Goal: Task Accomplishment & Management: Manage account settings

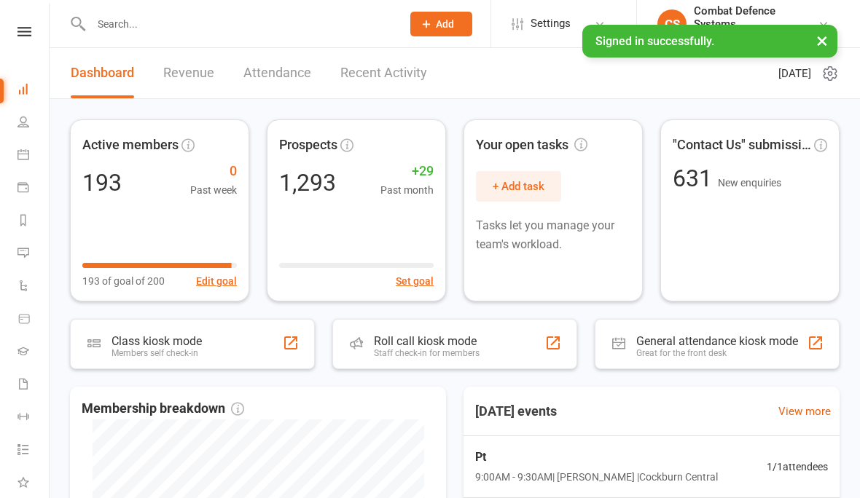
click at [18, 44] on div "Clubworx" at bounding box center [24, 50] width 49 height 47
click at [20, 36] on icon at bounding box center [24, 31] width 14 height 9
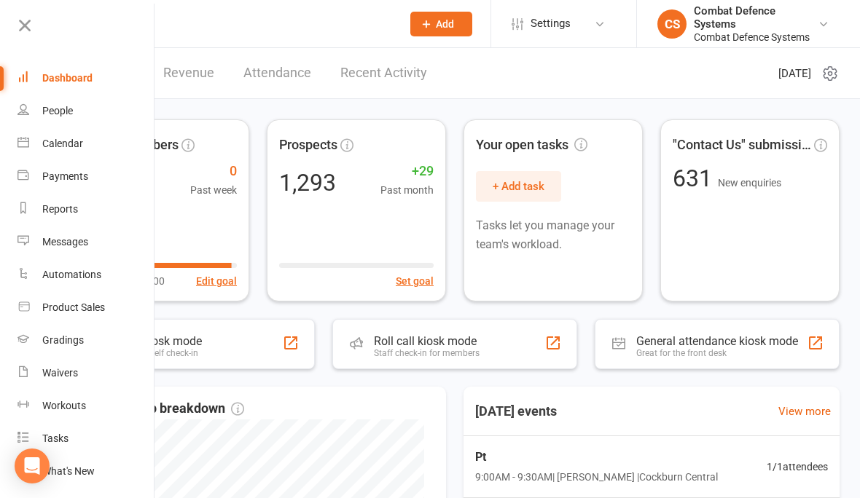
click at [44, 144] on div "Calendar" at bounding box center [62, 144] width 41 height 12
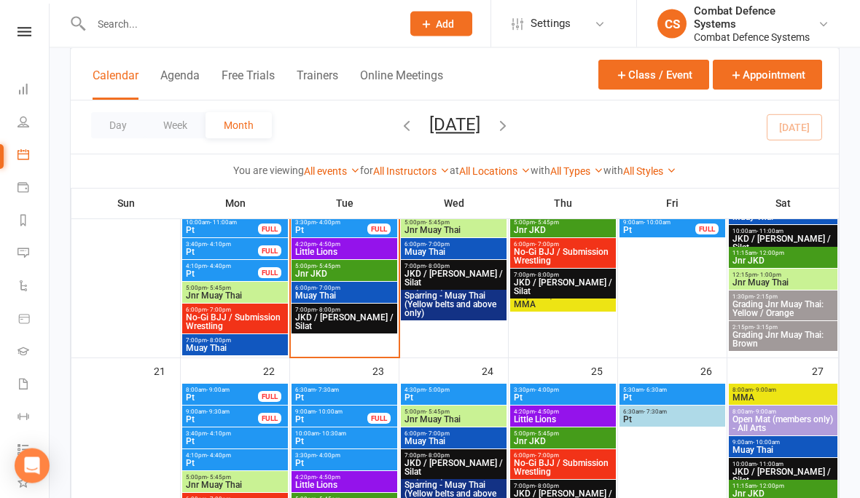
scroll to position [680, 0]
click at [211, 393] on span "Pt" at bounding box center [222, 397] width 74 height 9
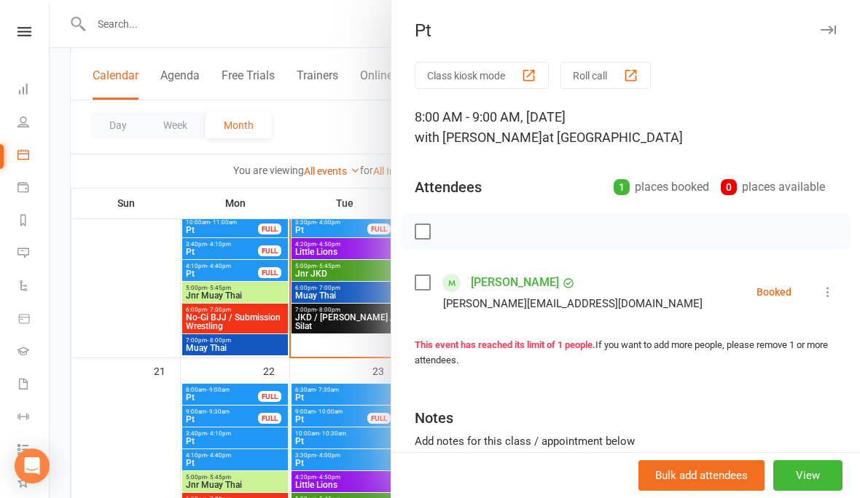
click at [215, 415] on div at bounding box center [455, 249] width 810 height 498
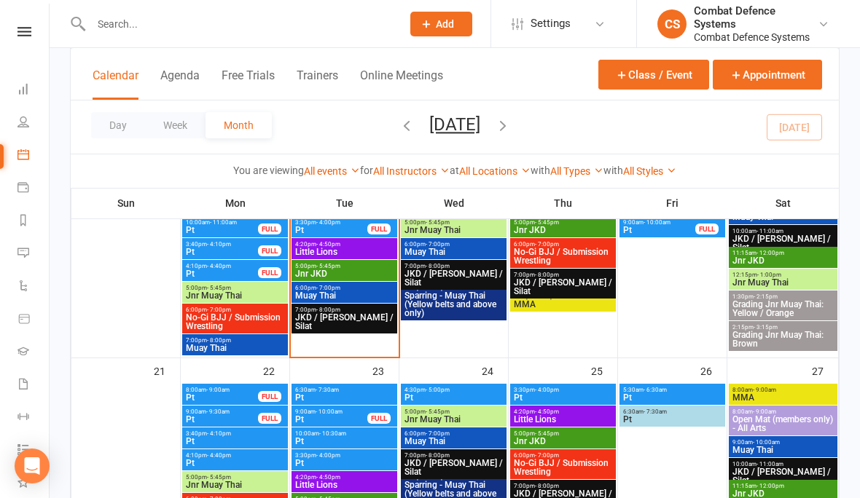
click at [221, 414] on span "- 9:30am" at bounding box center [217, 412] width 23 height 7
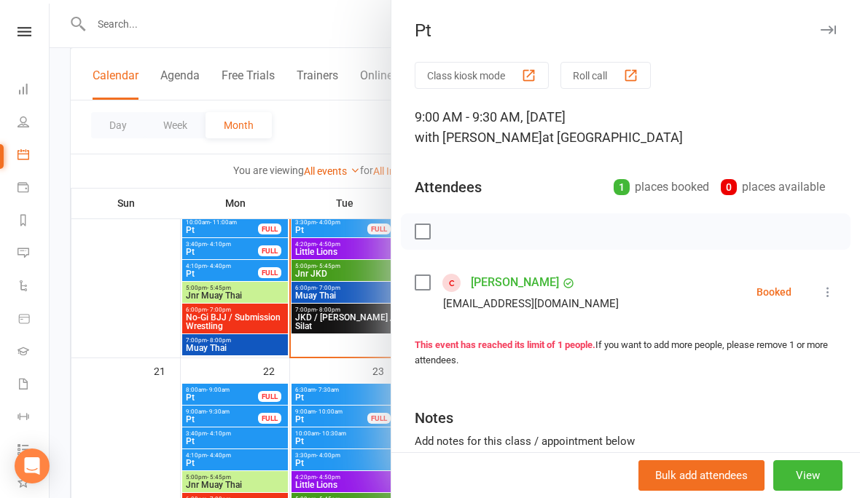
click at [826, 31] on icon "button" at bounding box center [827, 29] width 15 height 9
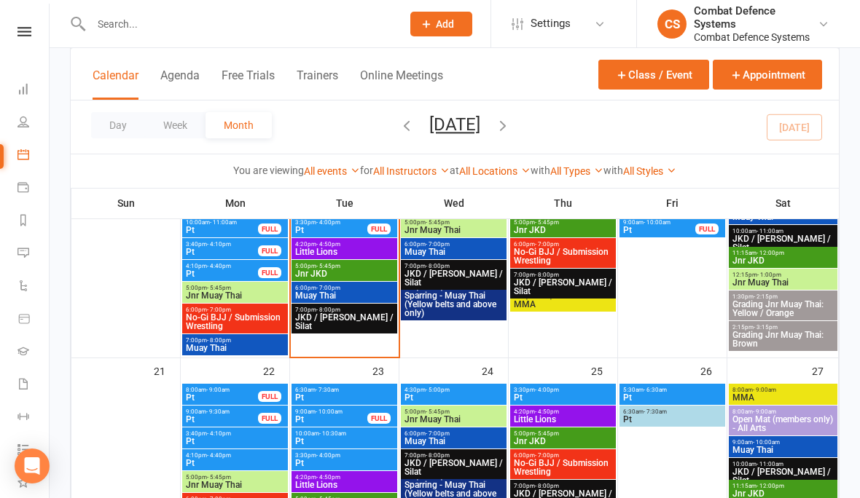
click at [333, 412] on span "- 10:00am" at bounding box center [328, 412] width 27 height 7
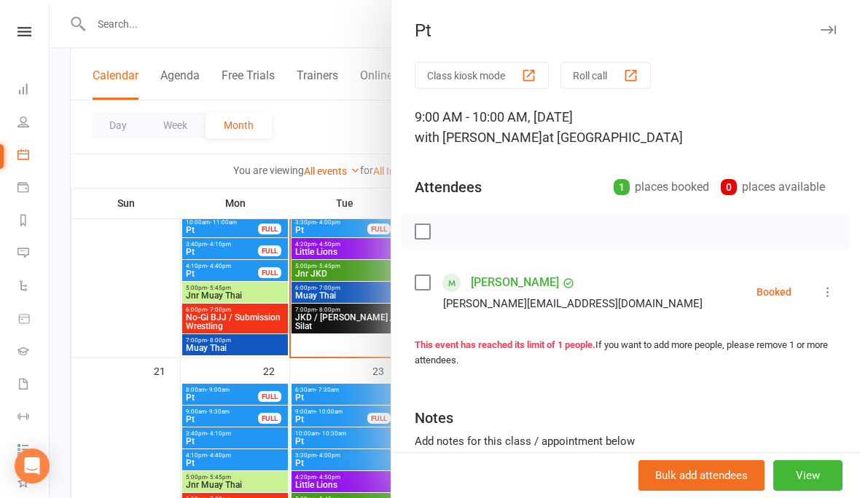
click at [825, 36] on button "button" at bounding box center [827, 29] width 17 height 17
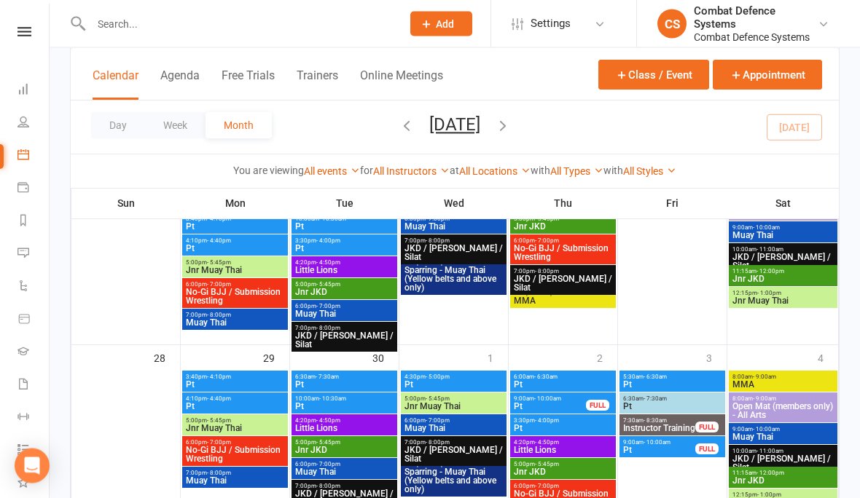
scroll to position [895, 0]
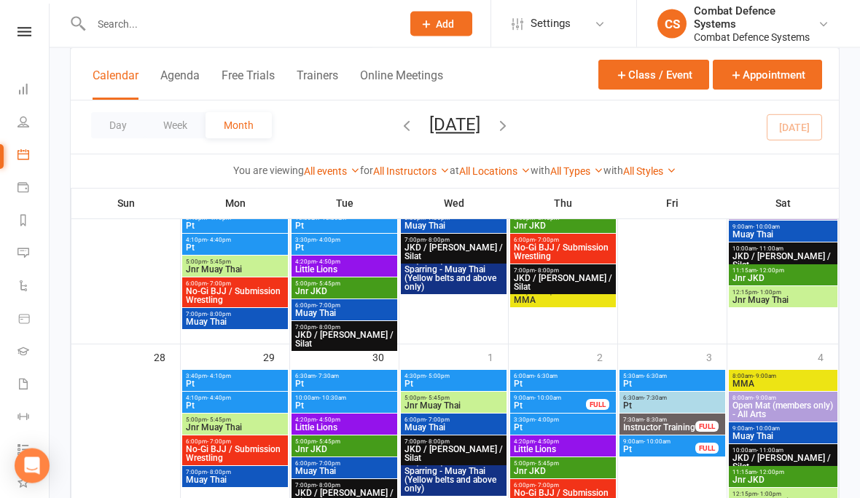
click at [319, 396] on span "- 10:30am" at bounding box center [332, 399] width 27 height 7
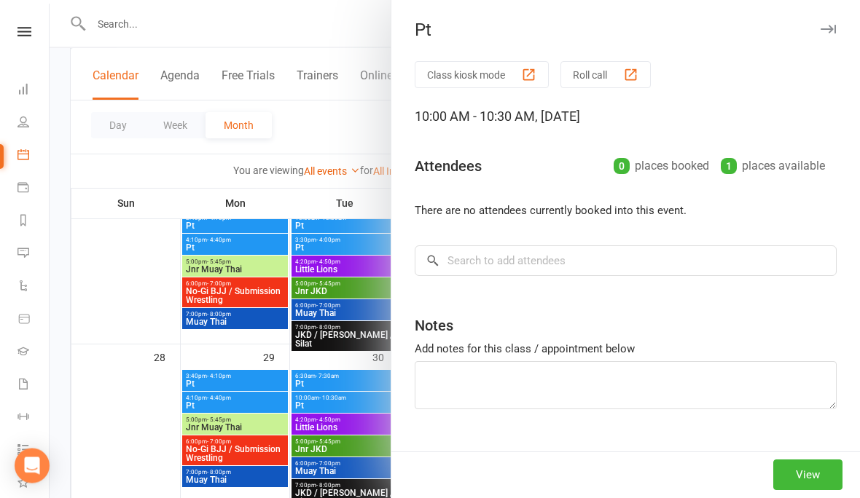
scroll to position [896, 0]
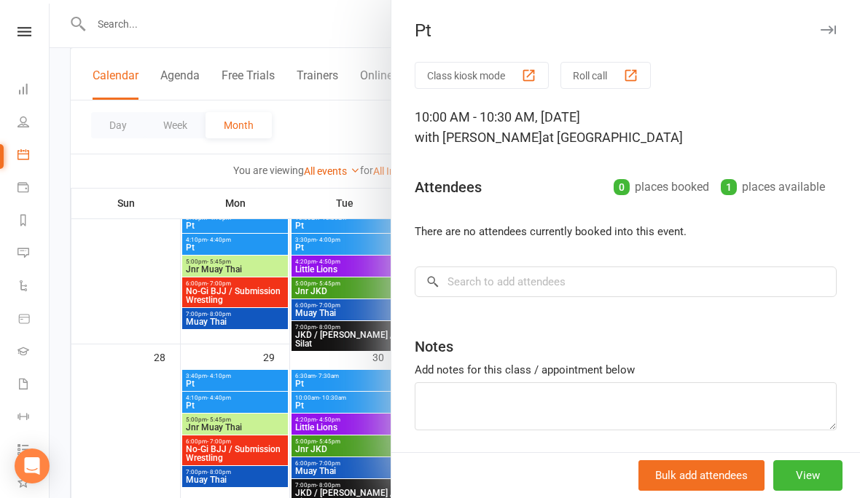
click at [822, 36] on button "button" at bounding box center [827, 29] width 17 height 17
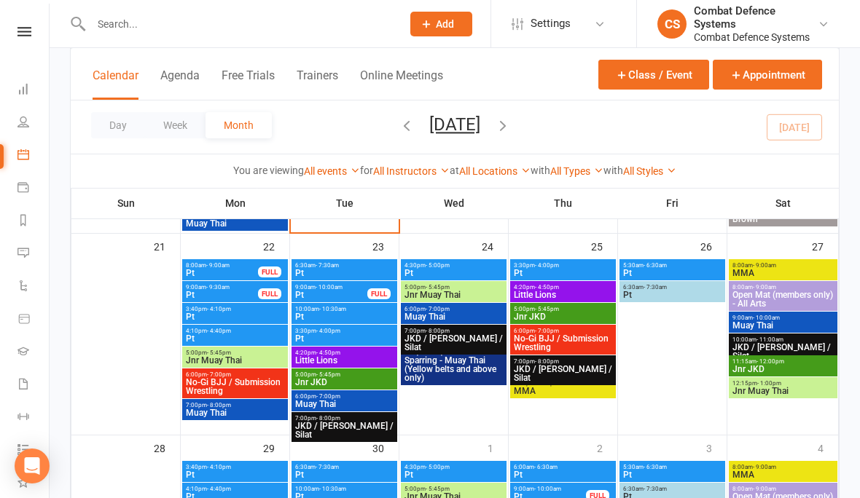
scroll to position [804, 0]
click at [234, 267] on span "8:00am - 9:00am" at bounding box center [222, 266] width 74 height 7
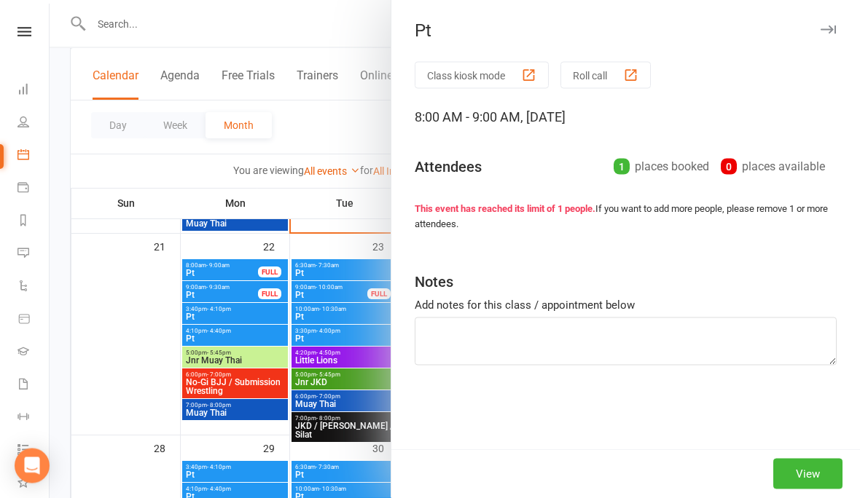
scroll to position [805, 0]
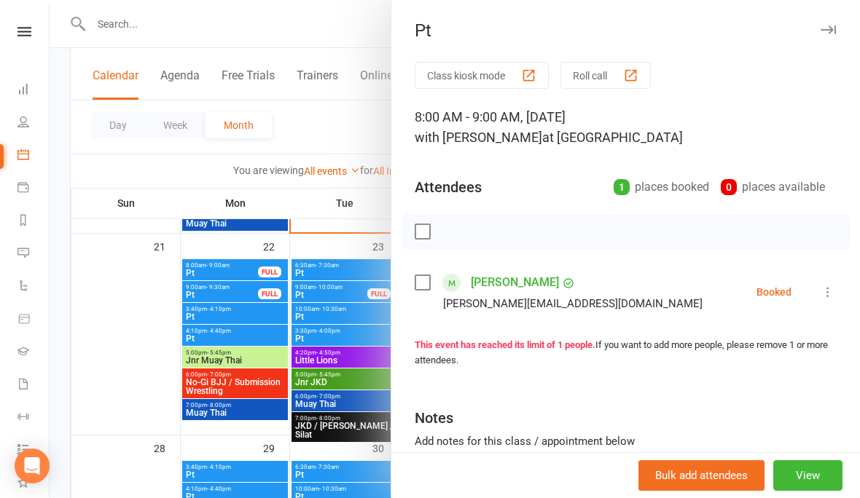
click at [835, 28] on icon "button" at bounding box center [827, 29] width 15 height 9
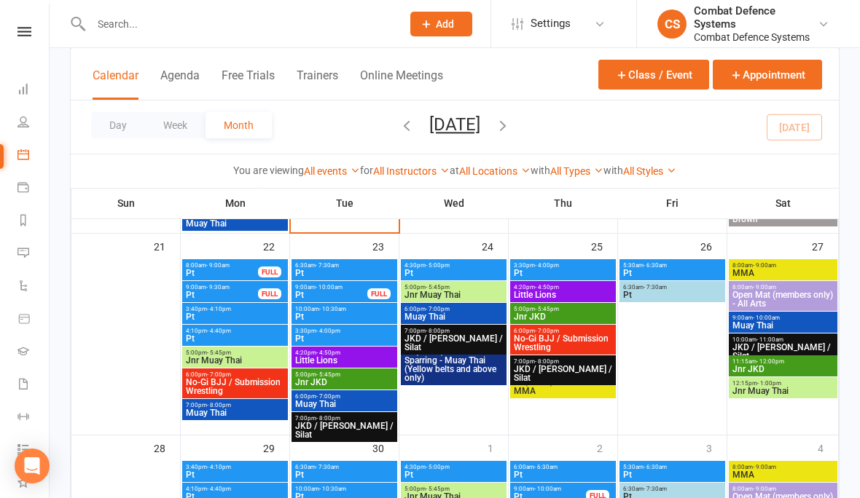
click at [627, 76] on button "Class / Event" at bounding box center [653, 75] width 111 height 30
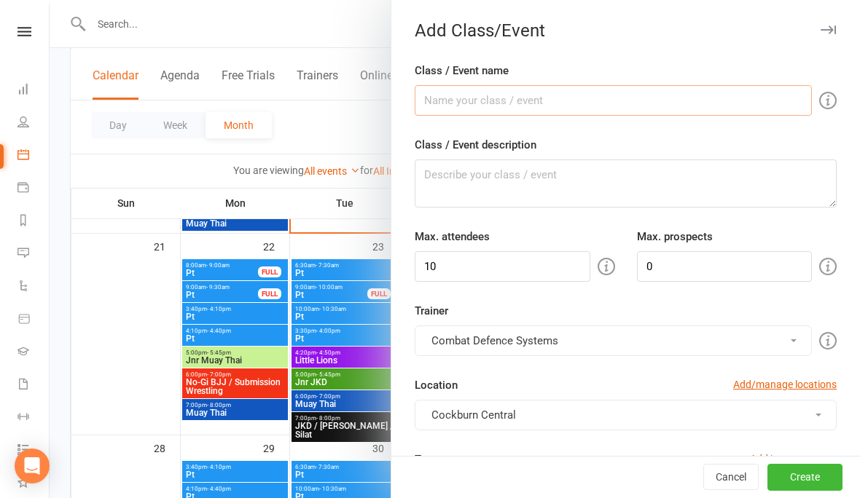
click at [481, 98] on input "Class / Event name" at bounding box center [612, 100] width 397 height 31
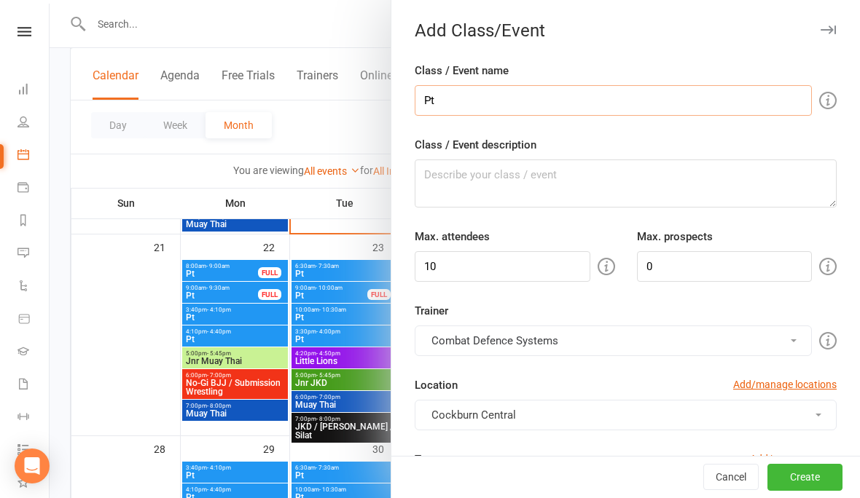
type input "Pt"
click at [484, 171] on textarea "Class / Event description" at bounding box center [625, 184] width 422 height 48
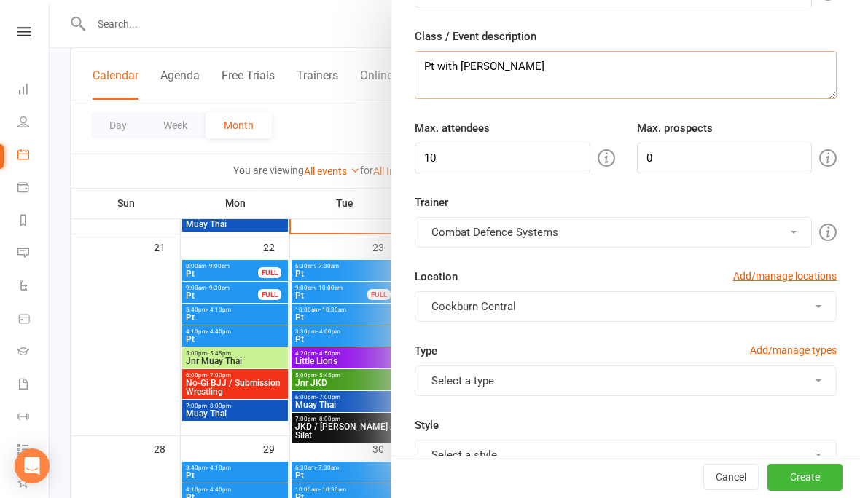
type textarea "Pt with [PERSON_NAME]"
click at [497, 164] on input "10" at bounding box center [502, 158] width 176 height 31
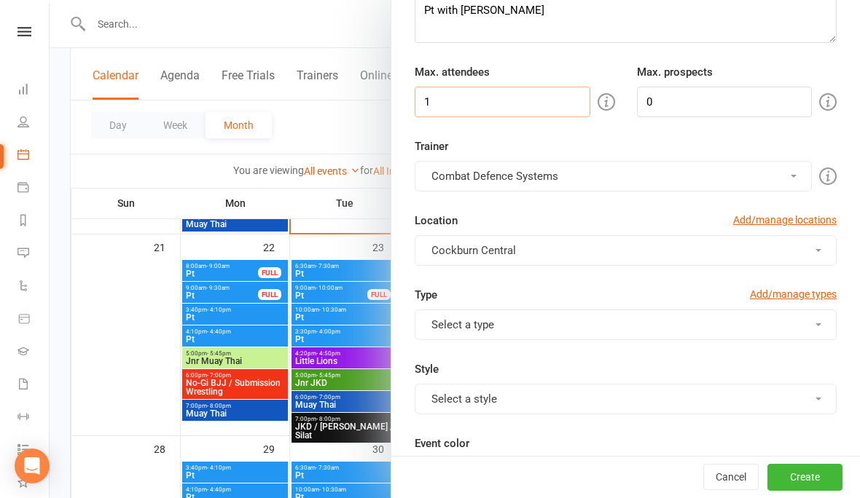
scroll to position [169, 0]
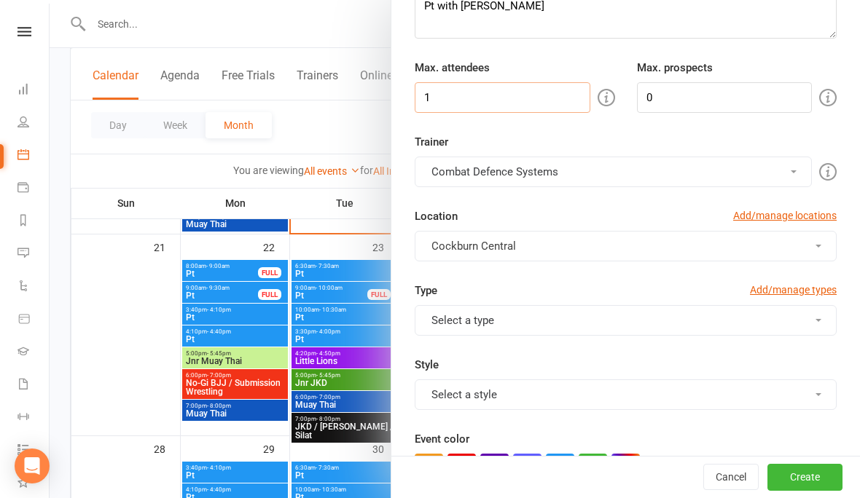
type input "1"
click at [476, 170] on button "Combat Defence Systems" at bounding box center [612, 172] width 397 height 31
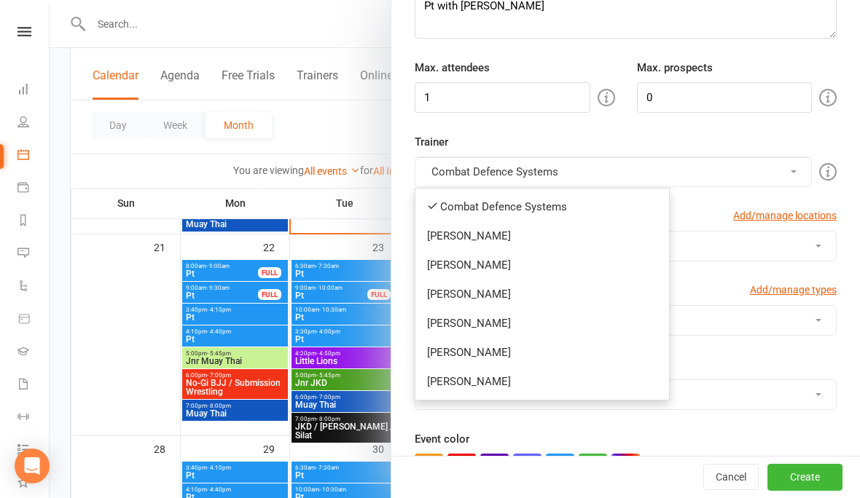
scroll to position [805, 0]
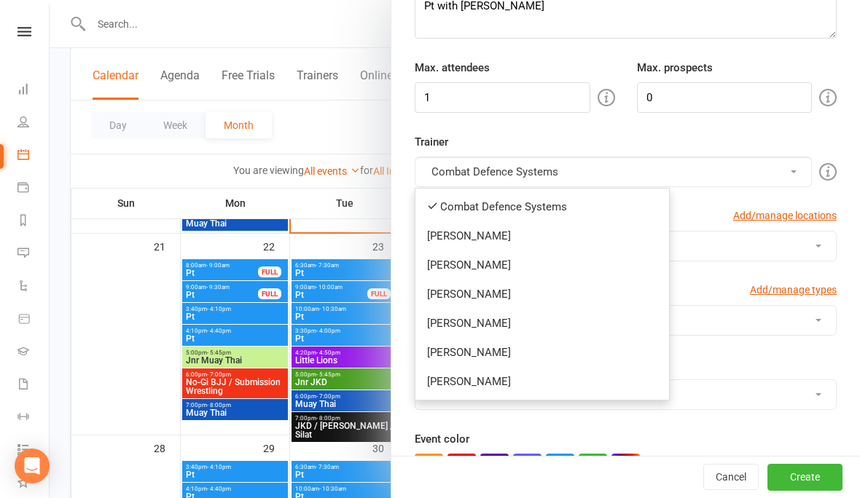
click at [462, 395] on link "[PERSON_NAME]" at bounding box center [542, 381] width 254 height 29
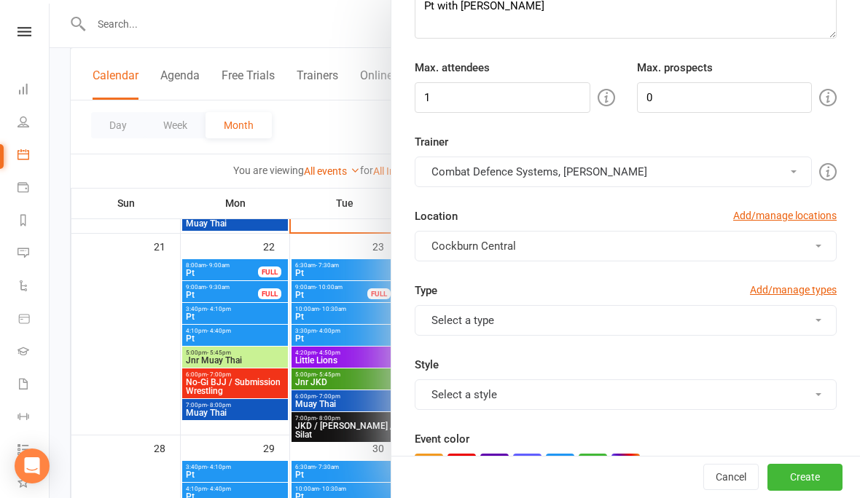
click at [458, 168] on button "Combat Defence Systems, [PERSON_NAME]" at bounding box center [612, 172] width 397 height 31
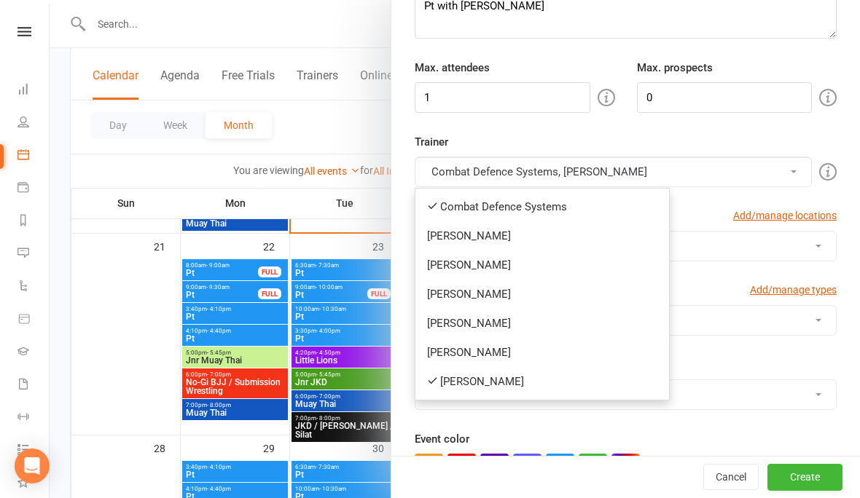
click at [444, 203] on link "Combat Defence Systems" at bounding box center [542, 206] width 254 height 29
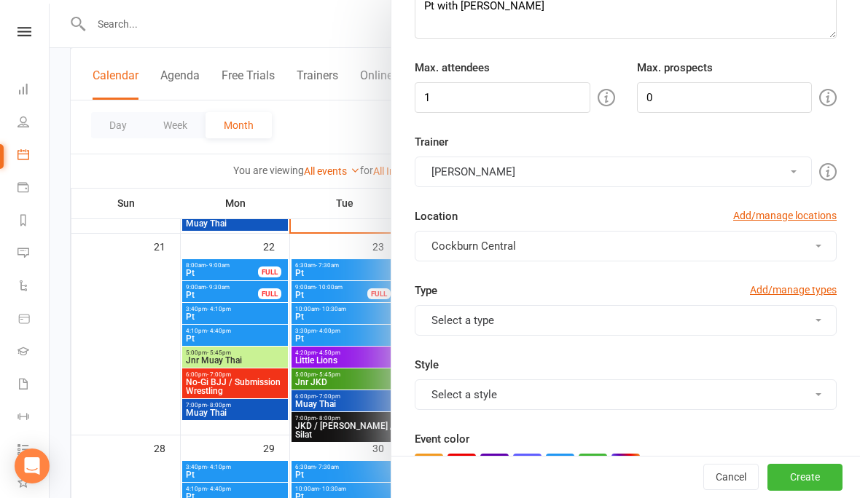
click at [439, 326] on button "Select a type" at bounding box center [625, 320] width 422 height 31
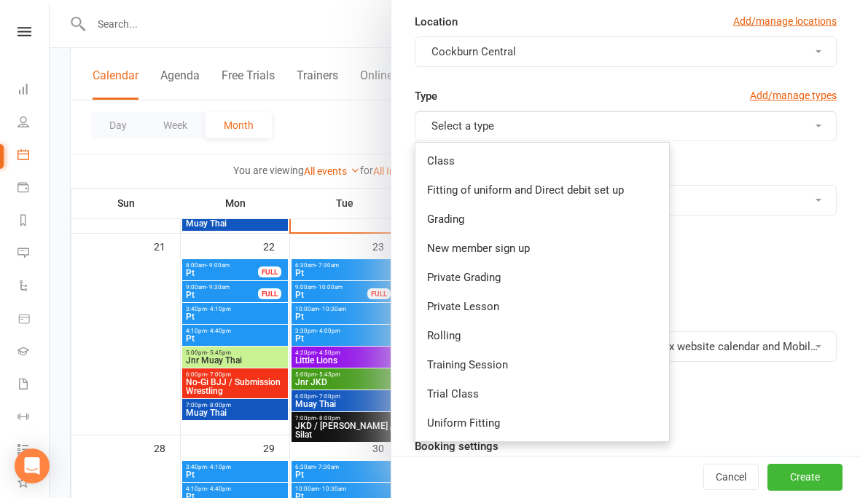
scroll to position [397, 0]
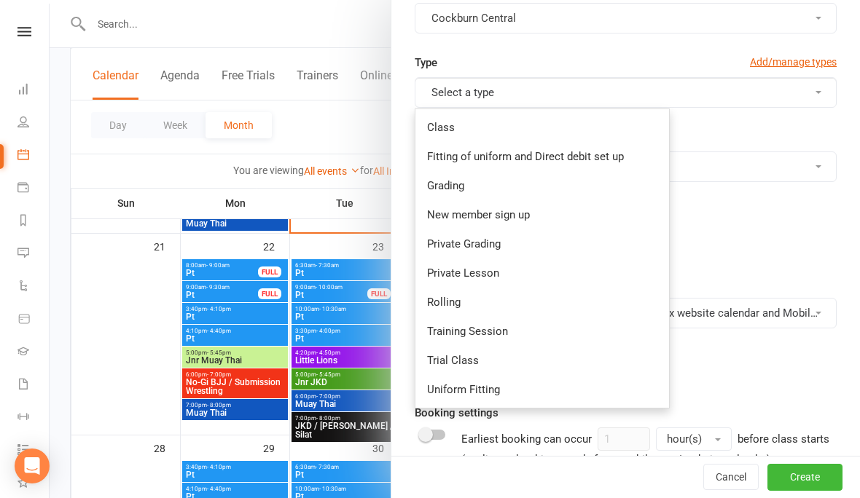
click at [442, 267] on link "Private Lesson" at bounding box center [542, 273] width 254 height 29
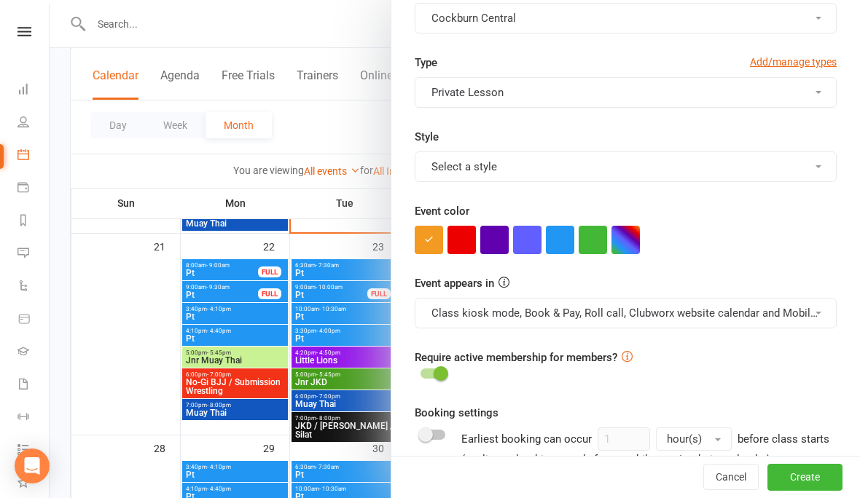
click at [465, 177] on button "Select a style" at bounding box center [625, 167] width 422 height 31
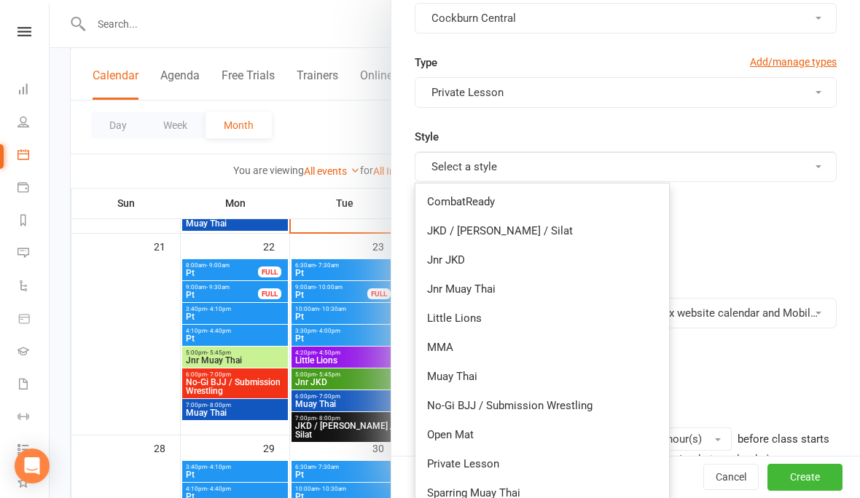
click at [454, 460] on link "Private Lesson" at bounding box center [542, 463] width 254 height 29
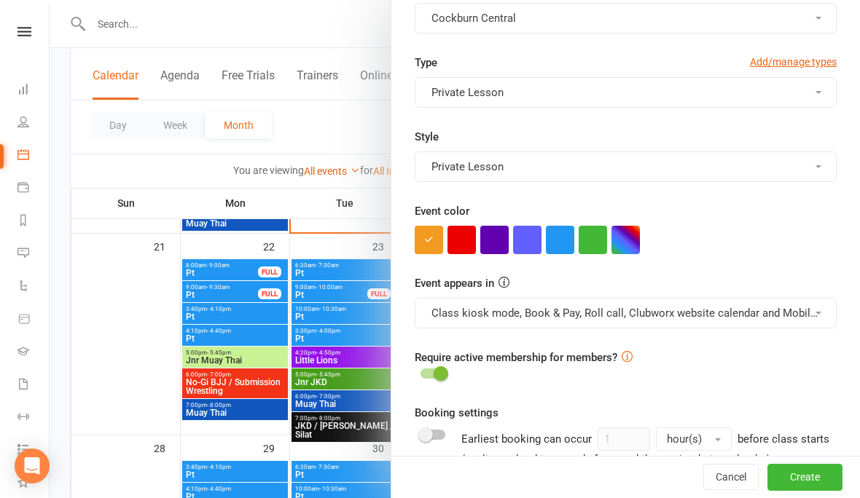
click at [559, 226] on button "button" at bounding box center [560, 240] width 28 height 28
click at [525, 309] on button "Class kiosk mode, Book & Pay, Roll call, Clubworx website calendar and Mobile a…" at bounding box center [625, 313] width 422 height 31
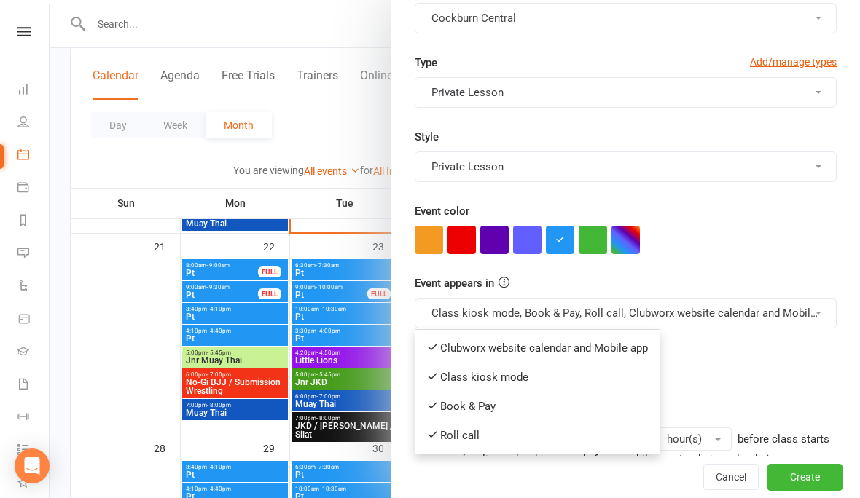
click at [482, 328] on button "Class kiosk mode, Book & Pay, Roll call, Clubworx website calendar and Mobile a…" at bounding box center [625, 313] width 422 height 31
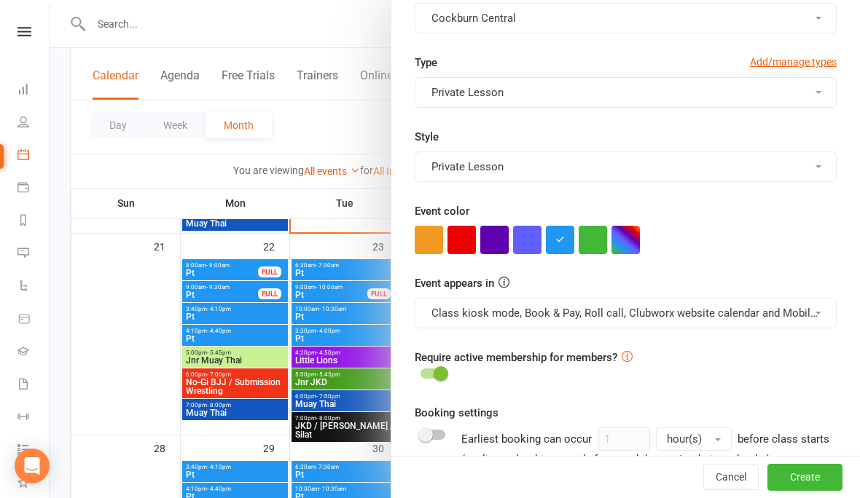
click at [480, 304] on button "Class kiosk mode, Book & Pay, Roll call, Clubworx website calendar and Mobile a…" at bounding box center [625, 313] width 422 height 31
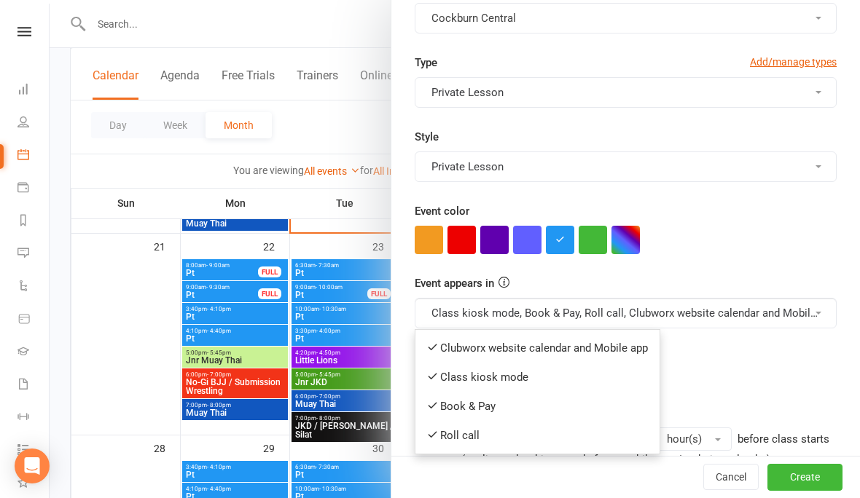
click at [460, 353] on link "Clubworx website calendar and Mobile app" at bounding box center [537, 348] width 244 height 29
click at [463, 305] on button "Class kiosk mode, Book & Pay, Roll call, Clubworx website calendar and Mobile a…" at bounding box center [625, 313] width 422 height 31
click at [455, 405] on link "Book & Pay" at bounding box center [530, 406] width 231 height 29
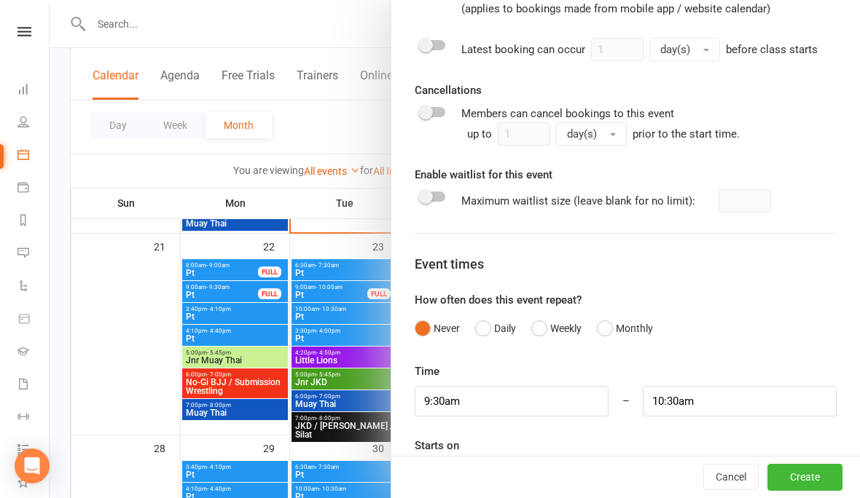
scroll to position [846, 0]
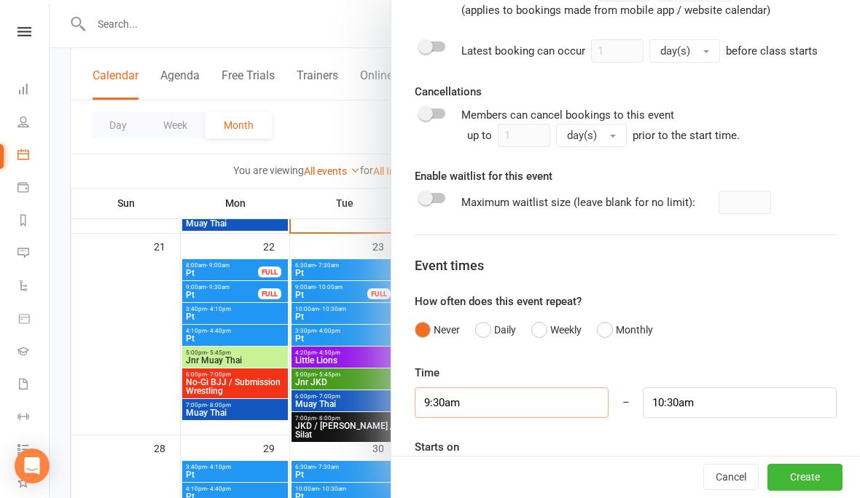
click at [489, 414] on input "9:30am" at bounding box center [511, 403] width 194 height 31
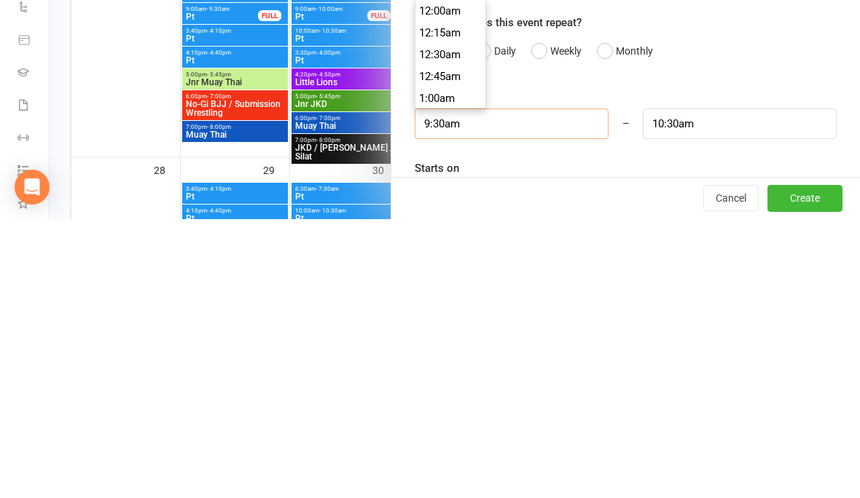
scroll to position [809, 0]
type input "9:"
type input "10:00am"
click at [434, 301] on li "9:00am" at bounding box center [450, 312] width 70 height 22
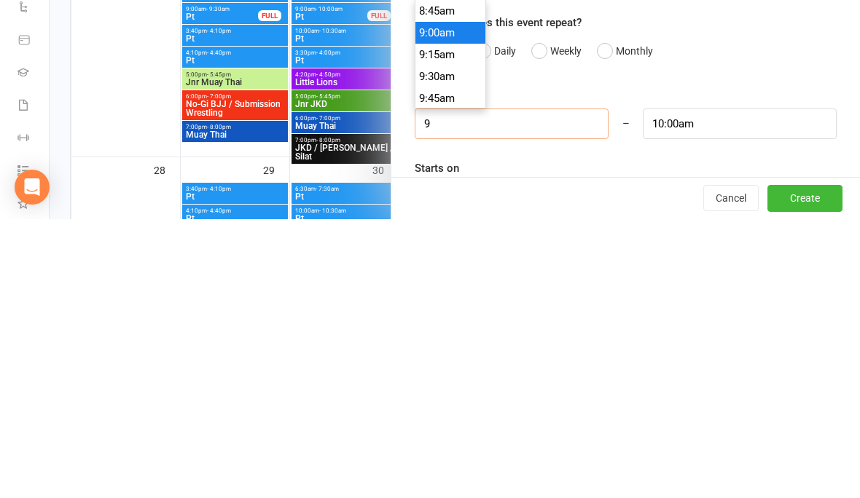
type input "9:00am"
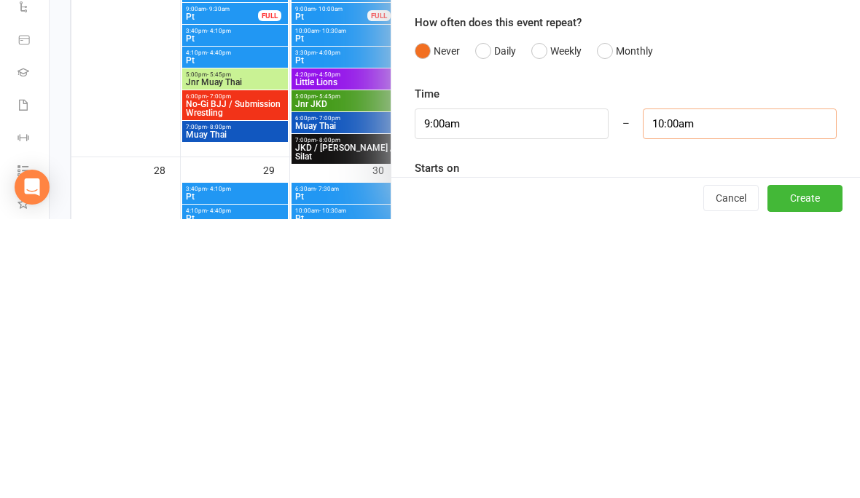
click at [710, 388] on input "10:00am" at bounding box center [740, 403] width 194 height 31
click at [653, 436] on li "9:30am" at bounding box center [678, 447] width 70 height 22
type input "9:30am"
click at [445, 462] on div at bounding box center [625, 476] width 422 height 29
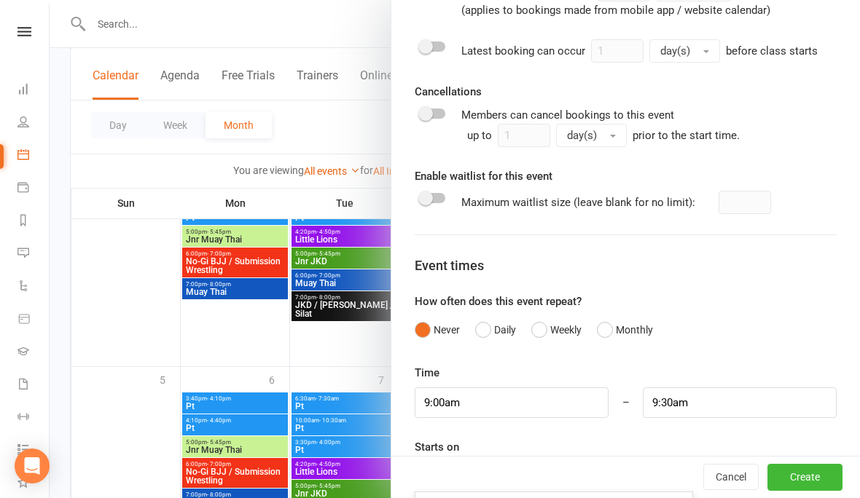
scroll to position [1013, 0]
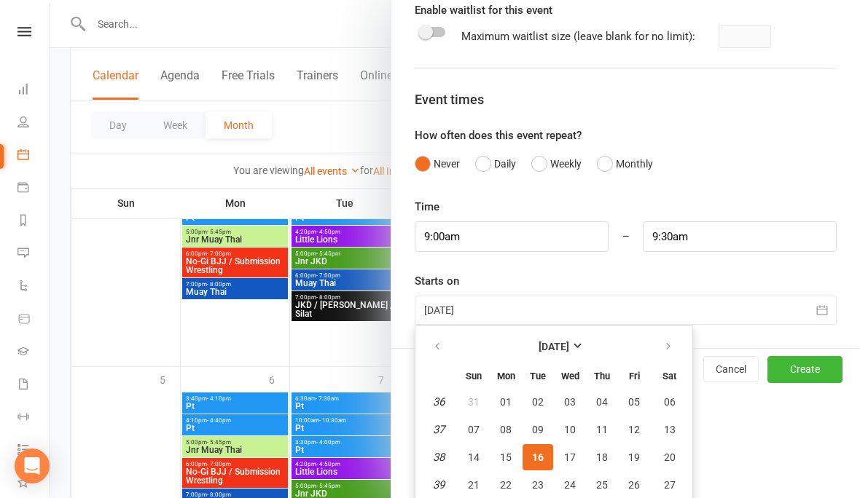
type input "[DATE]"
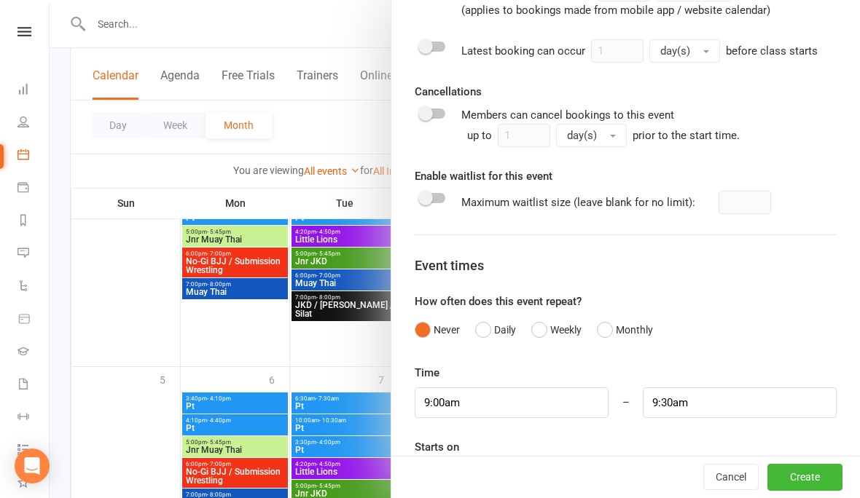
click at [802, 491] on button "Create" at bounding box center [804, 478] width 75 height 26
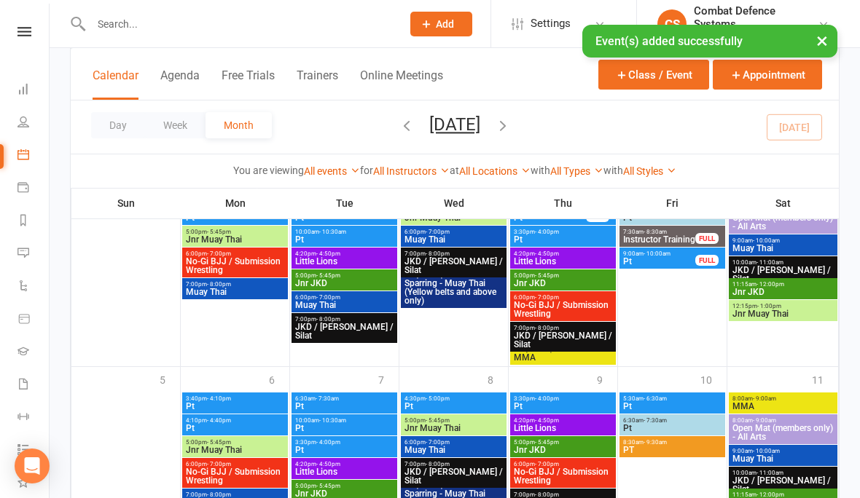
click at [815, 44] on button "×" at bounding box center [822, 40] width 26 height 31
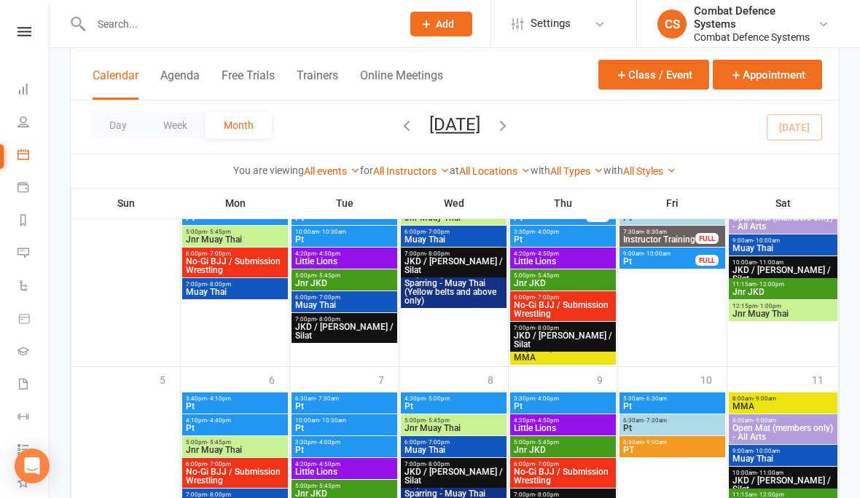
click at [625, 81] on icon "button" at bounding box center [621, 74] width 13 height 13
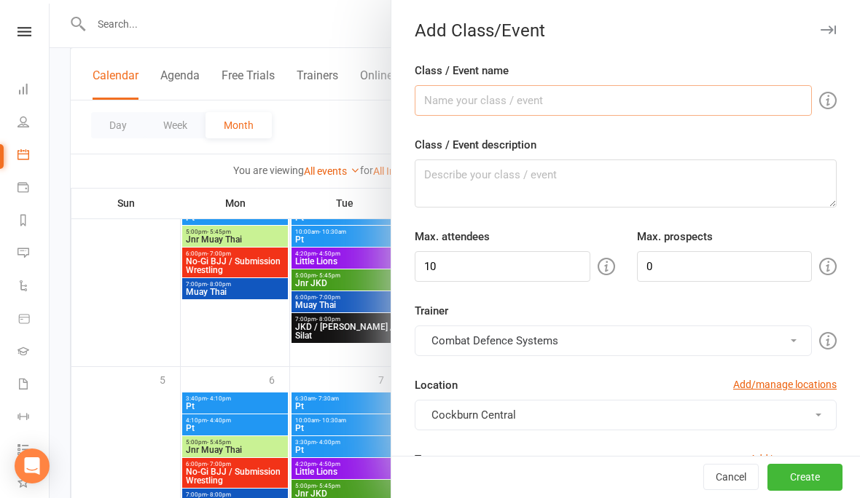
click at [441, 104] on input "Class / Event name" at bounding box center [612, 100] width 397 height 31
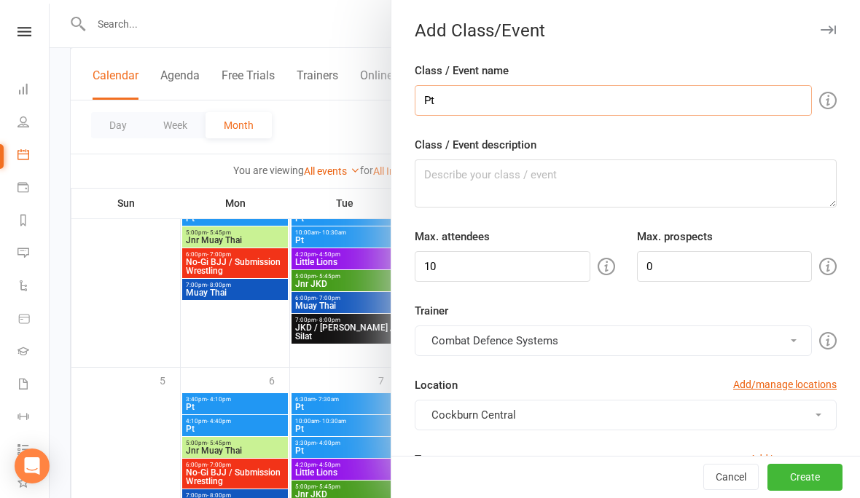
type input "Pt"
click at [479, 192] on textarea "Class / Event description" at bounding box center [625, 184] width 422 height 48
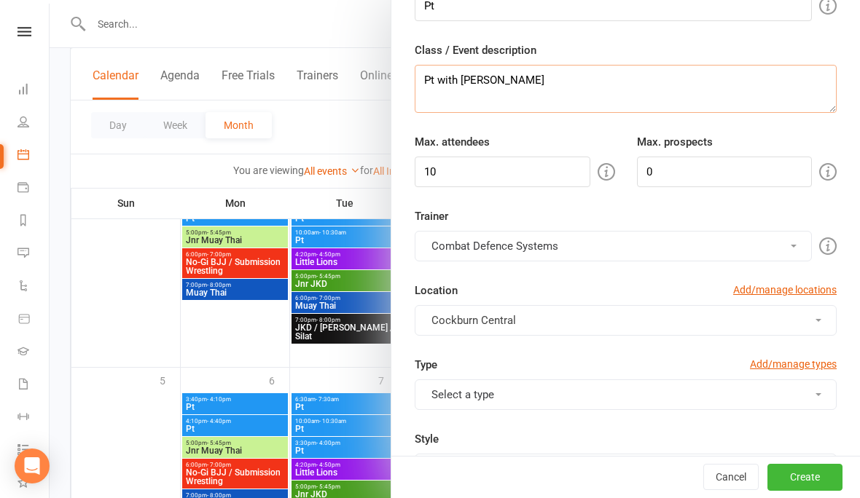
scroll to position [102, 0]
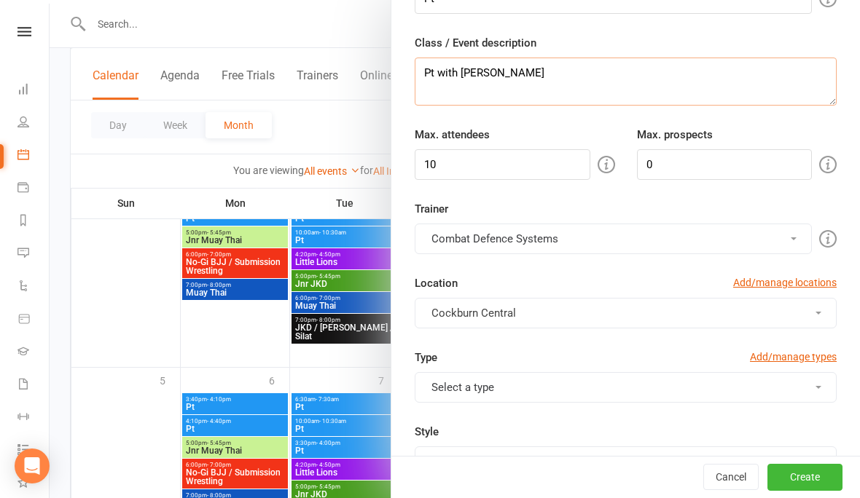
type textarea "Pt with [PERSON_NAME]"
click at [476, 178] on input "10" at bounding box center [502, 164] width 176 height 31
type input "1"
click at [527, 229] on button "Combat Defence Systems" at bounding box center [612, 239] width 397 height 31
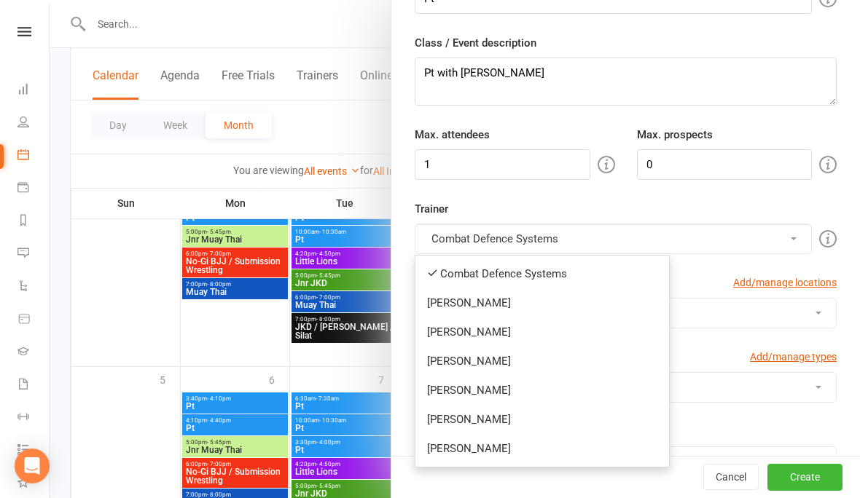
click at [455, 455] on link "[PERSON_NAME]" at bounding box center [542, 448] width 254 height 29
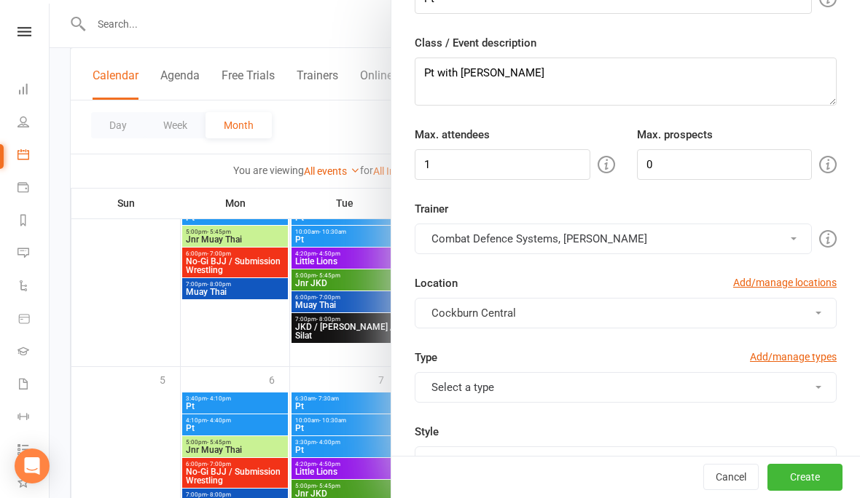
click at [451, 240] on button "Combat Defence Systems, [PERSON_NAME]" at bounding box center [612, 239] width 397 height 31
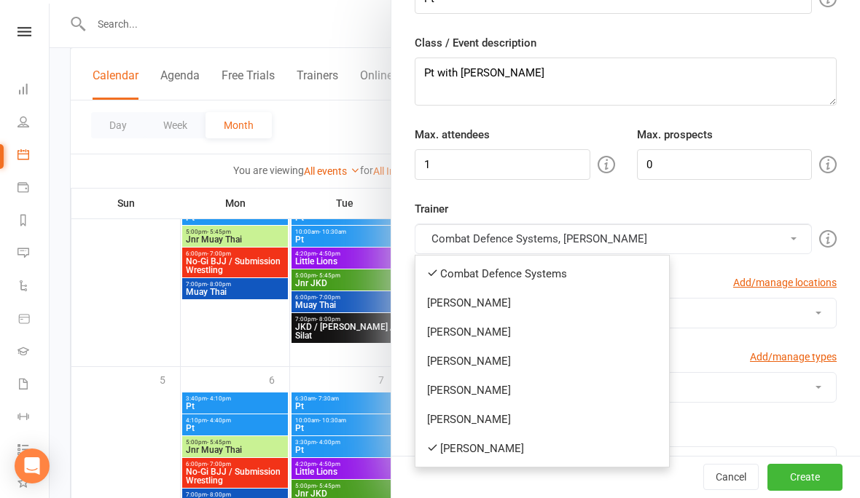
click at [448, 280] on link "Combat Defence Systems" at bounding box center [542, 273] width 254 height 29
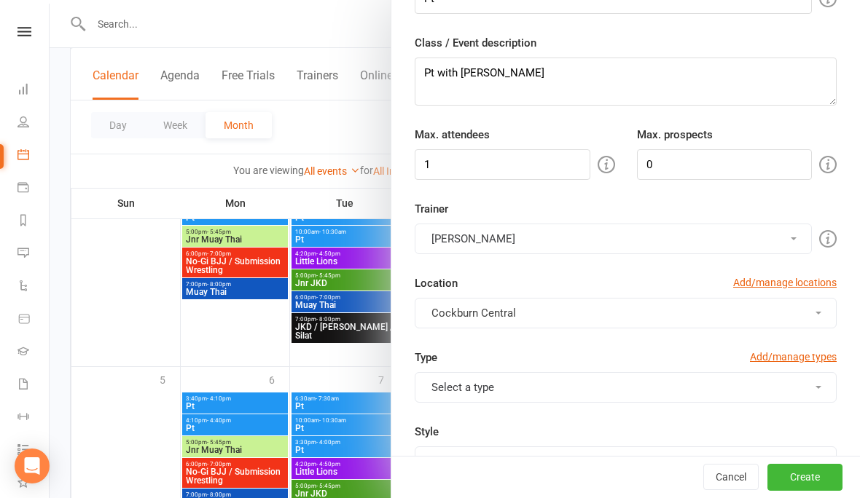
click at [447, 391] on button "Select a type" at bounding box center [625, 387] width 422 height 31
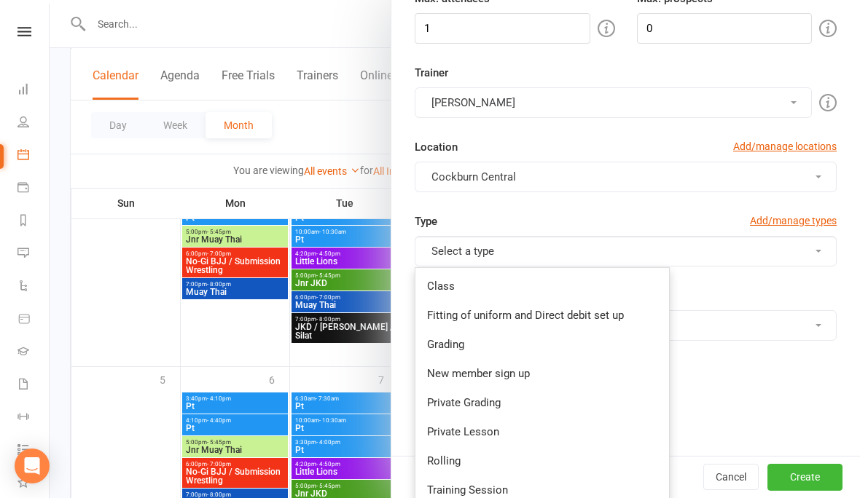
scroll to position [261, 0]
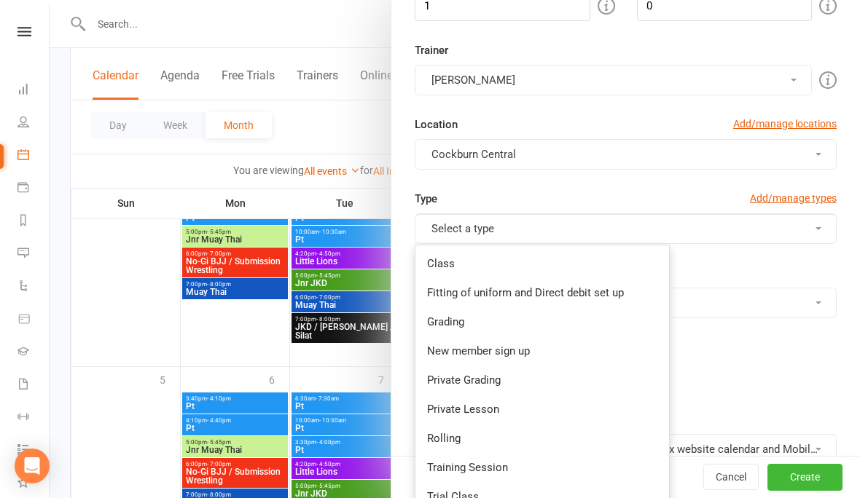
click at [455, 408] on link "Private Lesson" at bounding box center [542, 409] width 254 height 29
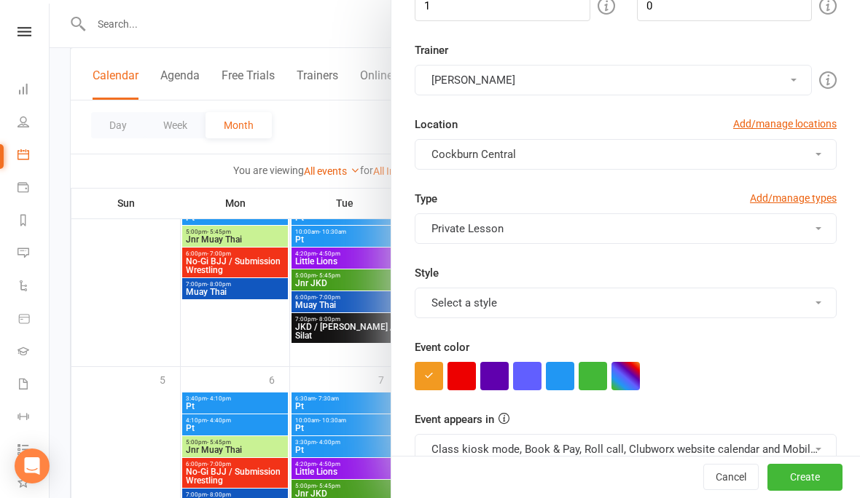
click at [433, 288] on button "Select a style" at bounding box center [625, 303] width 422 height 31
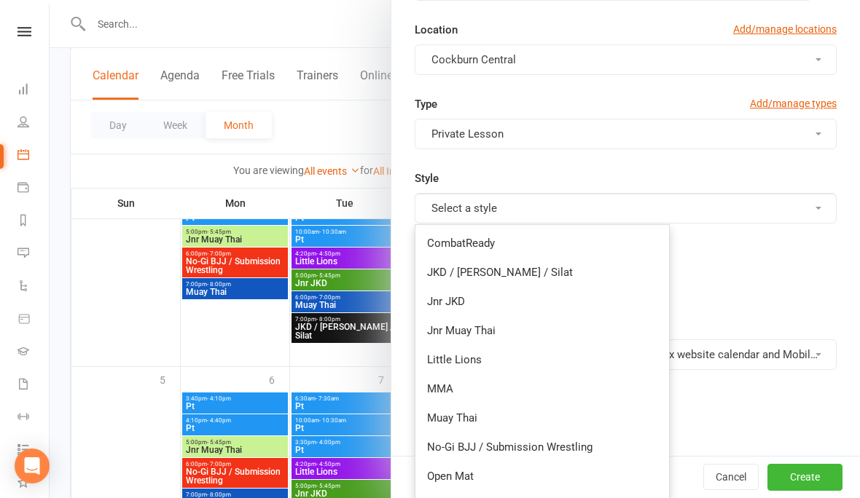
scroll to position [372, 0]
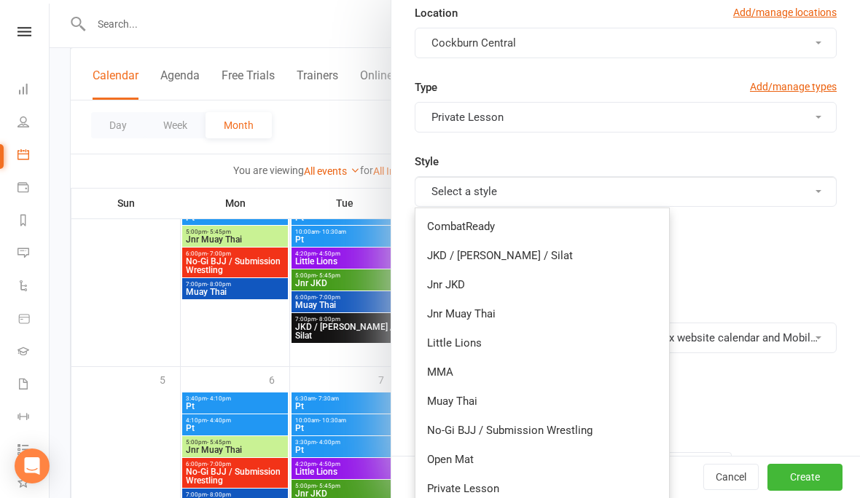
click at [447, 482] on link "Private Lesson" at bounding box center [542, 488] width 254 height 29
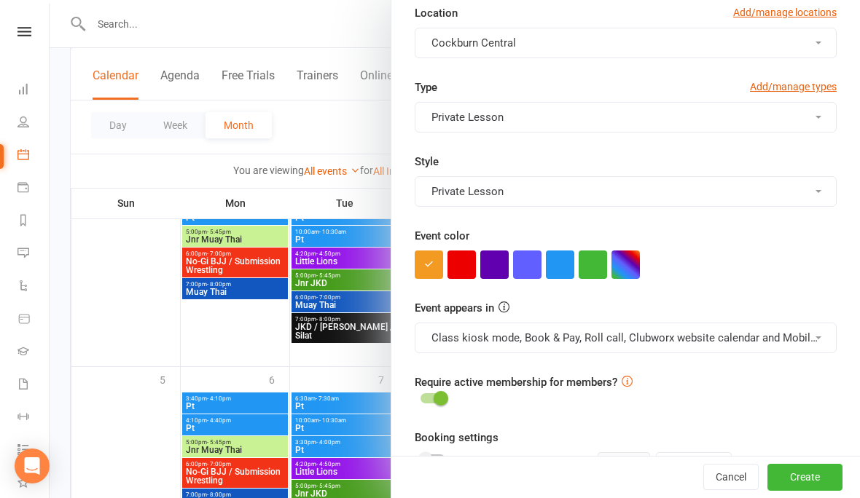
click at [552, 276] on button "button" at bounding box center [560, 265] width 28 height 28
click at [552, 342] on button "Class kiosk mode, Book & Pay, Roll call, Clubworx website calendar and Mobile a…" at bounding box center [625, 338] width 422 height 31
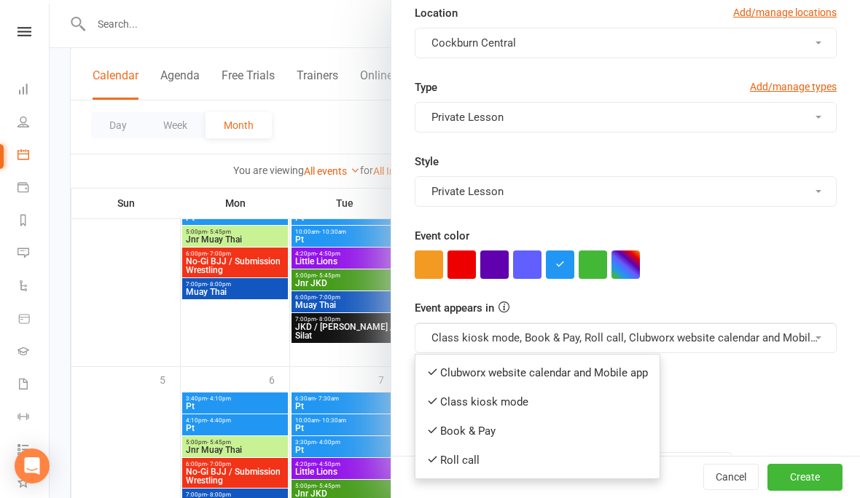
click at [467, 331] on button "Class kiosk mode, Book & Pay, Roll call, Clubworx website calendar and Mobile a…" at bounding box center [625, 338] width 422 height 31
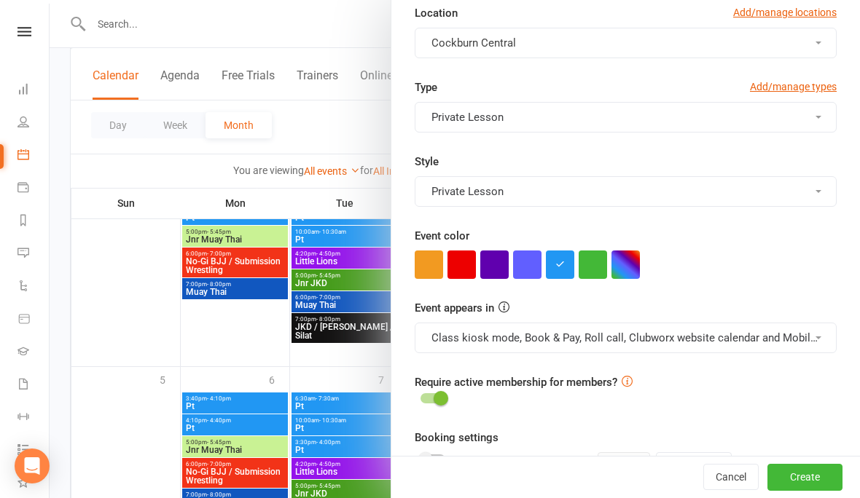
click at [454, 339] on button "Class kiosk mode, Book & Pay, Roll call, Clubworx website calendar and Mobile a…" at bounding box center [625, 338] width 422 height 31
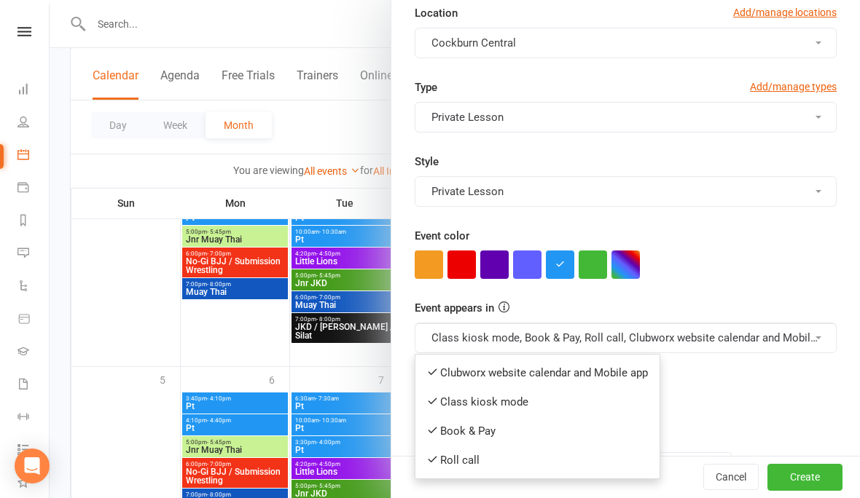
click at [441, 431] on link "Book & Pay" at bounding box center [537, 431] width 244 height 29
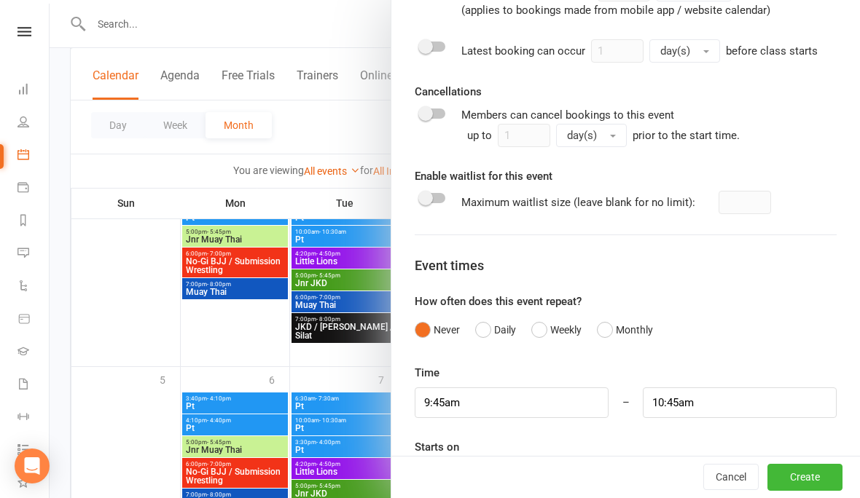
scroll to position [846, 0]
click at [500, 404] on input "9:45am" at bounding box center [511, 403] width 194 height 31
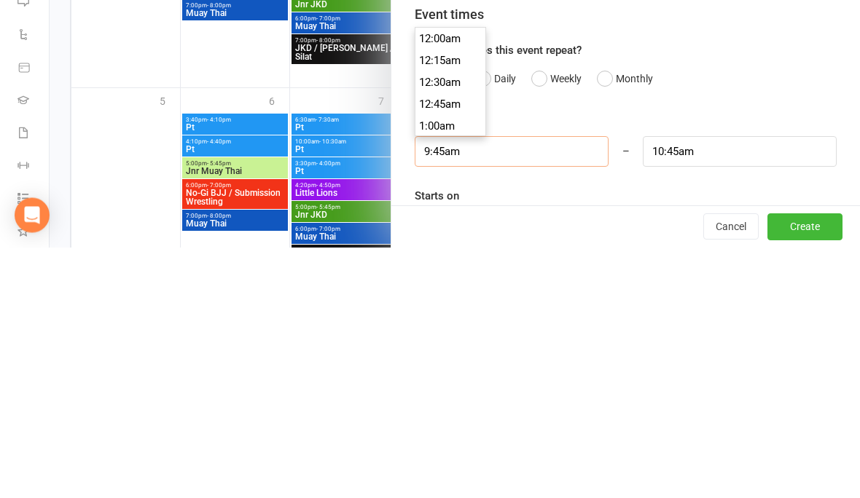
scroll to position [830, 0]
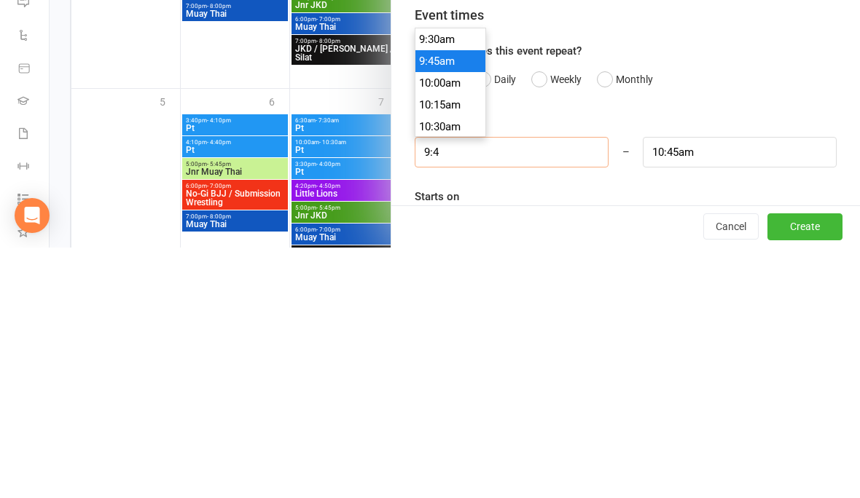
type input "9:"
type input "10:00am"
type input "9"
click at [726, 388] on input "10:00am" at bounding box center [740, 403] width 194 height 31
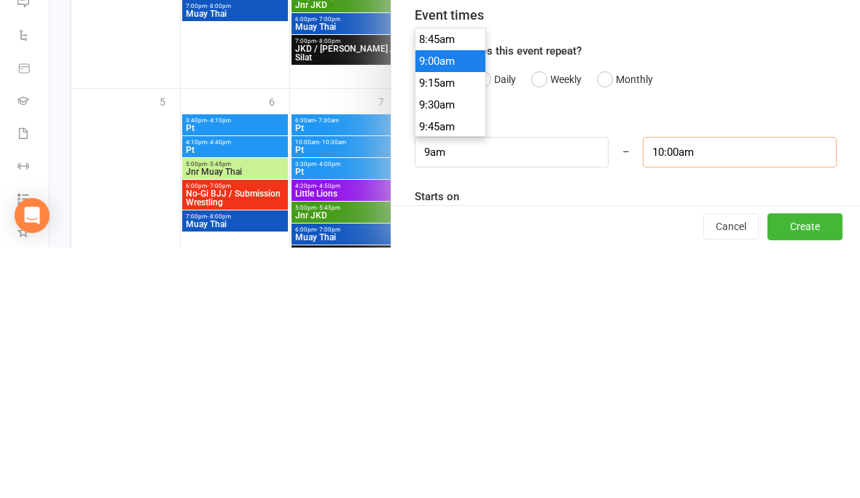
type input "9:00am"
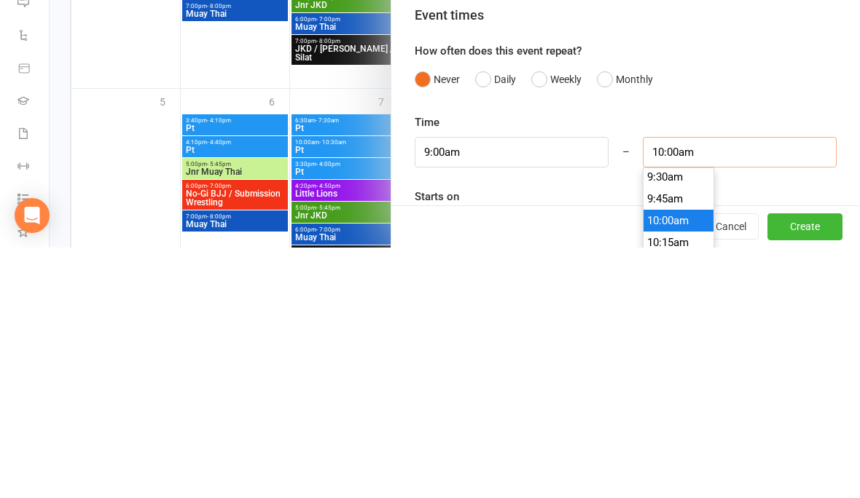
scroll to position [832, 0]
click at [658, 417] on li "9:30am" at bounding box center [678, 428] width 70 height 22
type input "9:30am"
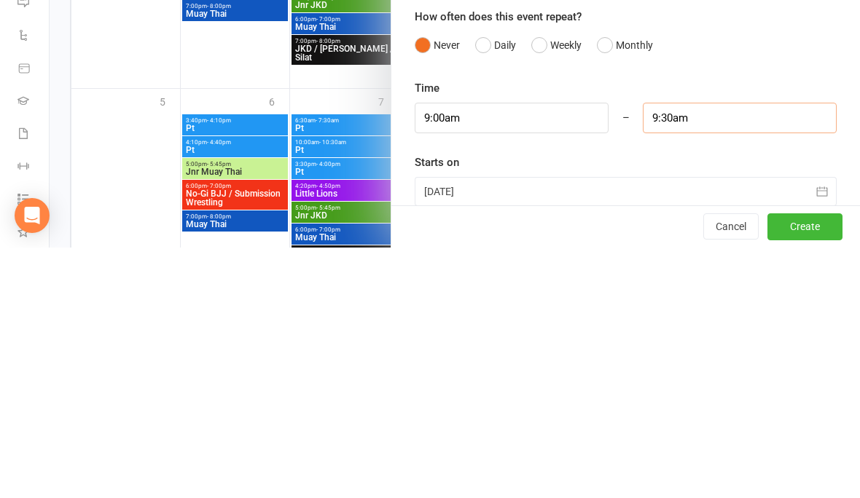
scroll to position [903, 0]
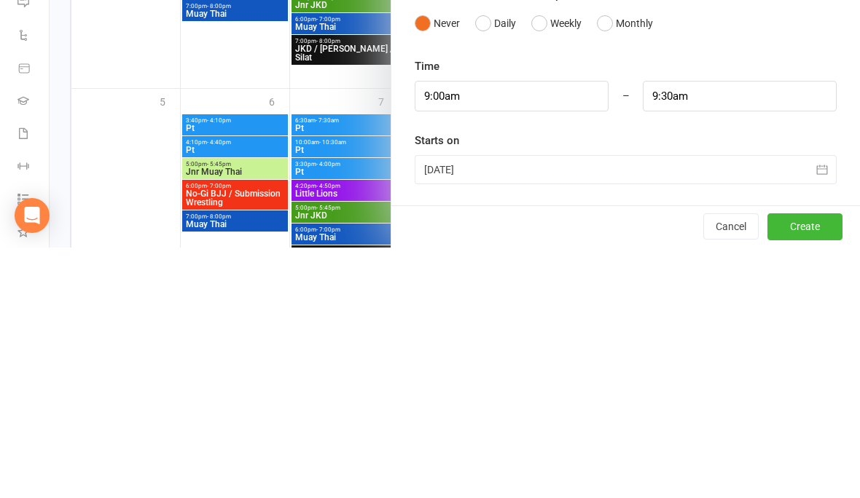
click at [471, 406] on div at bounding box center [625, 420] width 422 height 29
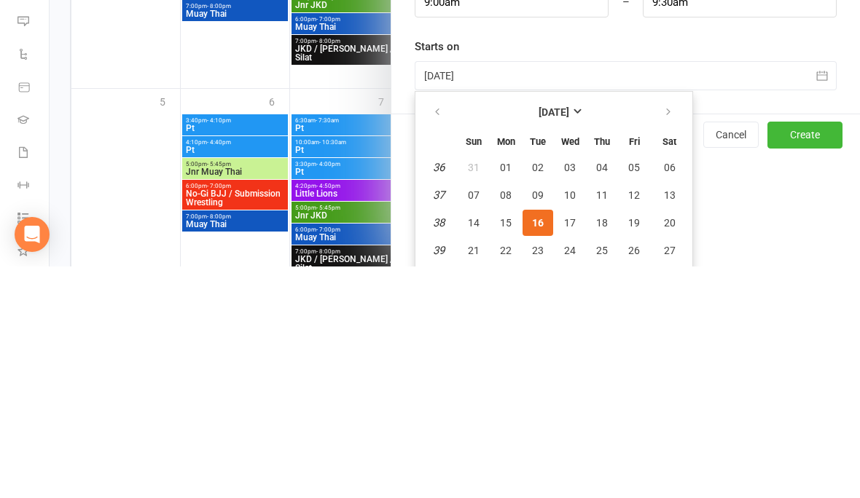
scroll to position [1131, 0]
type input "[DATE]"
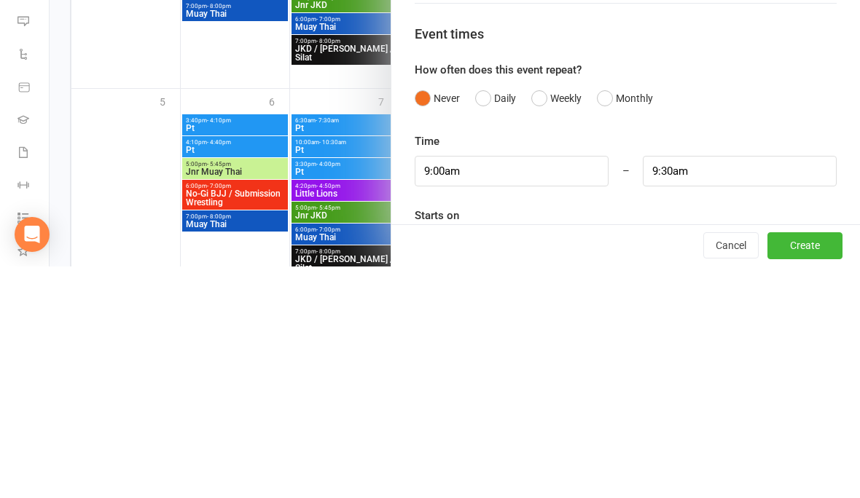
click at [788, 491] on button "Create" at bounding box center [804, 478] width 75 height 26
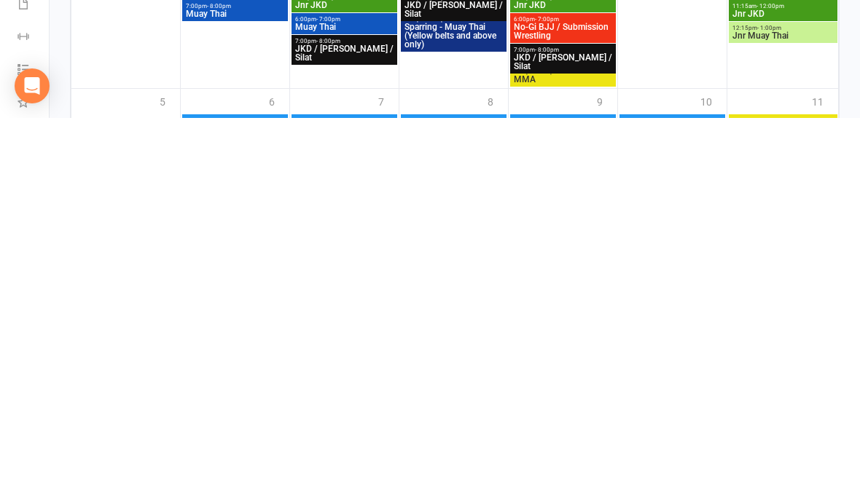
scroll to position [981, 0]
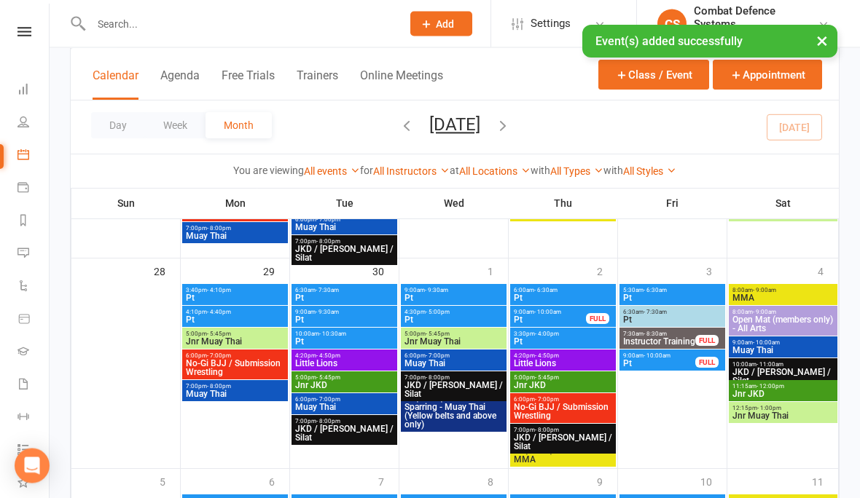
click at [421, 300] on span "Pt" at bounding box center [454, 298] width 100 height 9
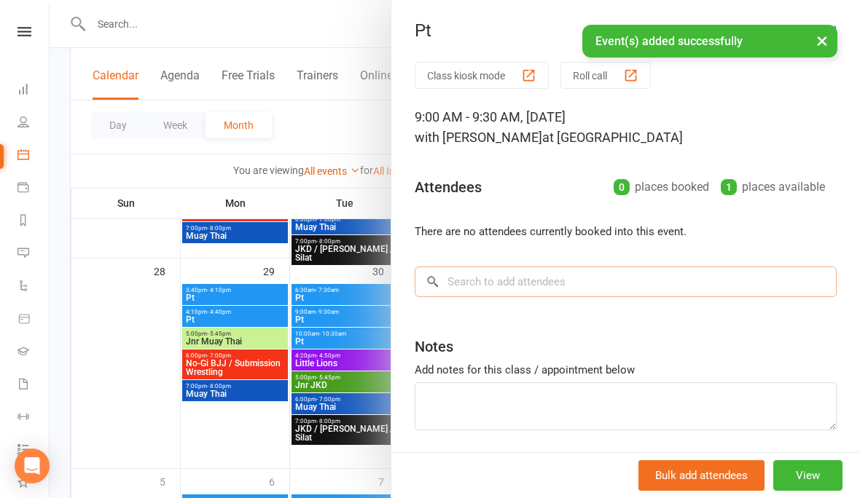
click at [452, 296] on input "search" at bounding box center [625, 282] width 422 height 31
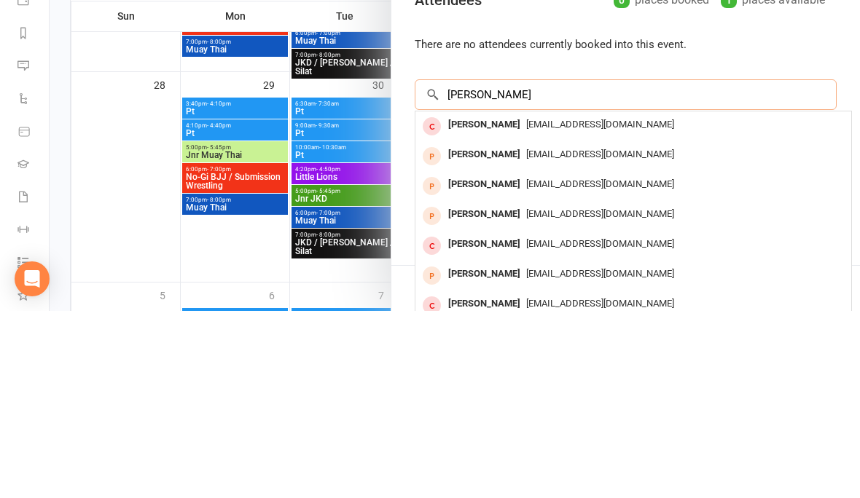
type input "[PERSON_NAME]"
click at [601, 306] on span "[EMAIL_ADDRESS][DOMAIN_NAME]" at bounding box center [600, 311] width 148 height 11
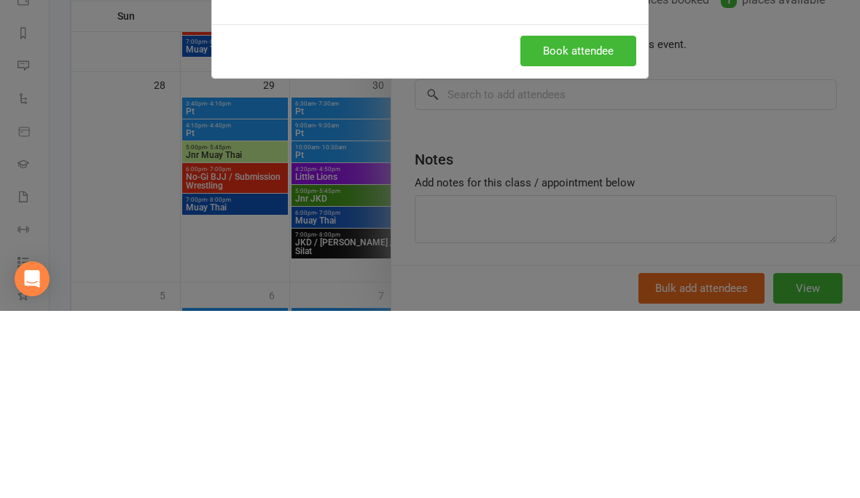
scroll to position [1169, 0]
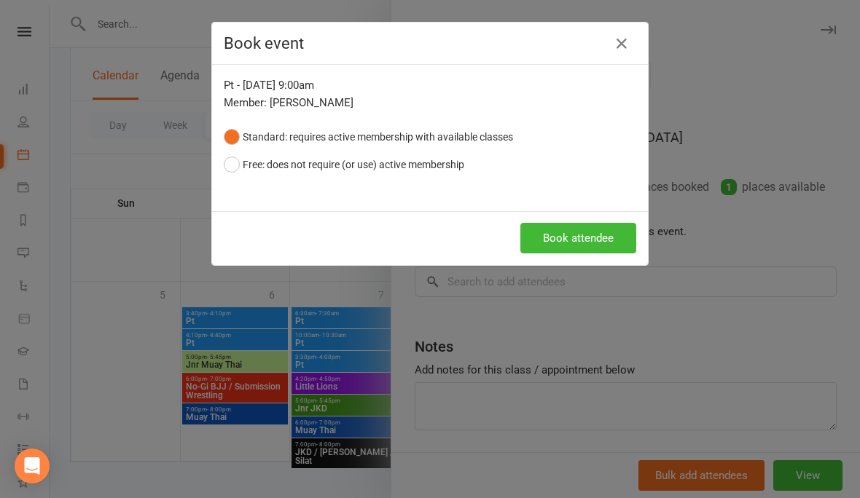
click at [424, 178] on button "Free: does not require (or use) active membership" at bounding box center [344, 165] width 240 height 28
click at [603, 238] on button "Book attendee" at bounding box center [578, 238] width 116 height 31
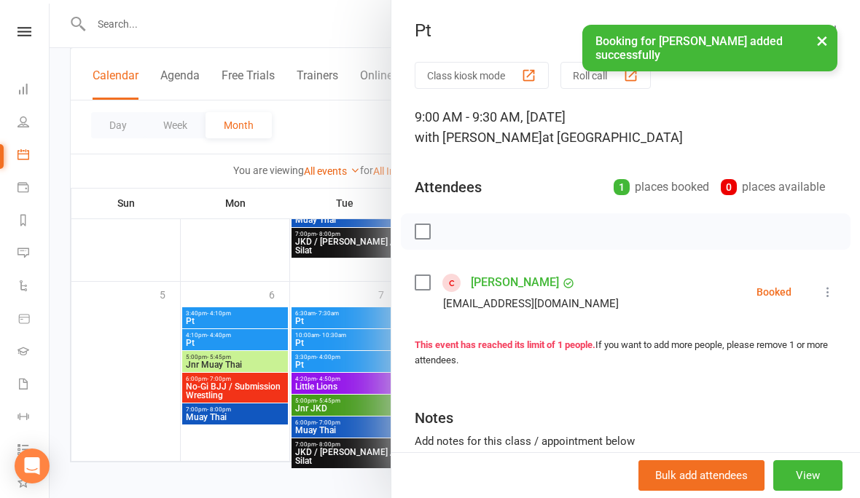
click at [818, 38] on button "×" at bounding box center [822, 40] width 26 height 31
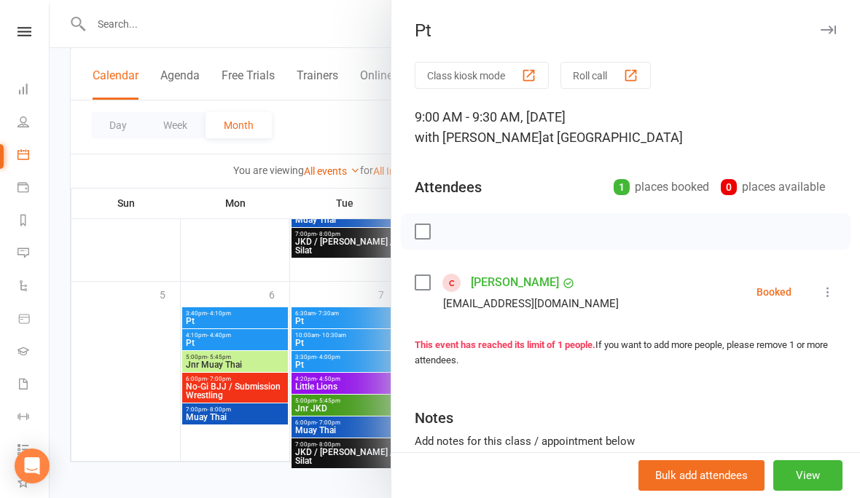
click at [828, 25] on icon "button" at bounding box center [827, 29] width 15 height 9
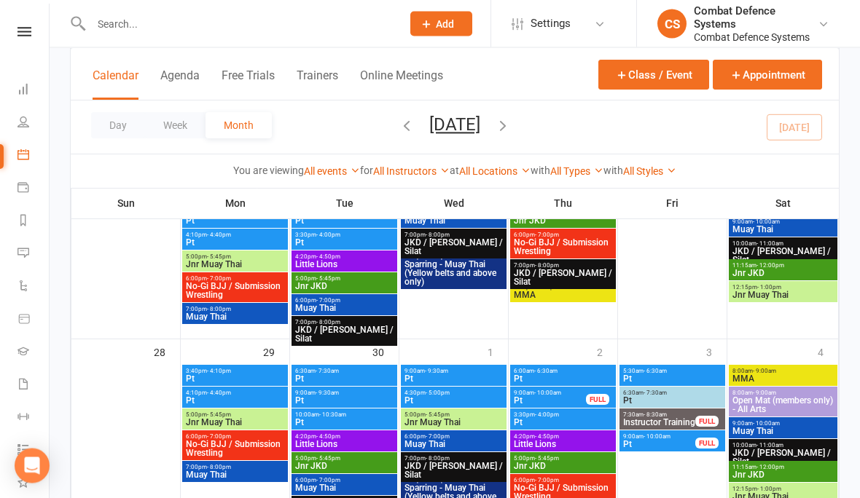
scroll to position [907, 0]
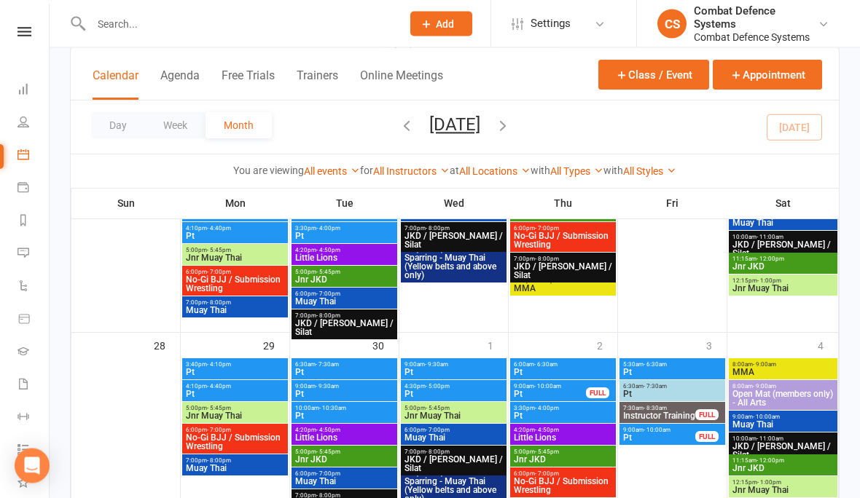
click at [364, 399] on div "9:00am - 9:30am Pt" at bounding box center [344, 391] width 106 height 21
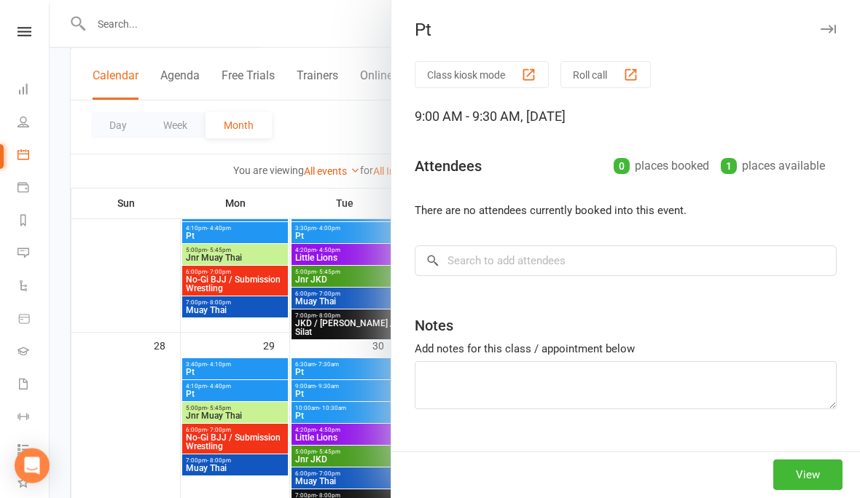
scroll to position [908, 0]
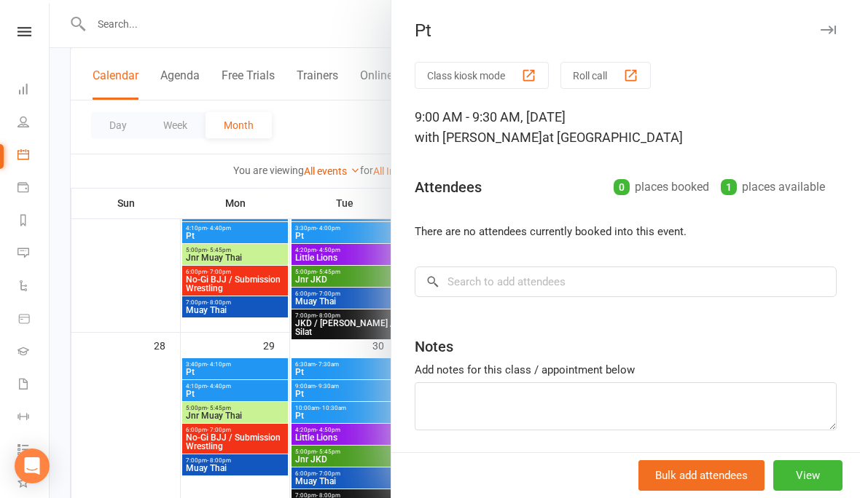
click at [580, 307] on div "Class kiosk mode Roll call 9:00 AM - 9:30 AM, [DATE] with [PERSON_NAME] at [PER…" at bounding box center [625, 282] width 468 height 441
click at [582, 292] on input "search" at bounding box center [625, 282] width 422 height 31
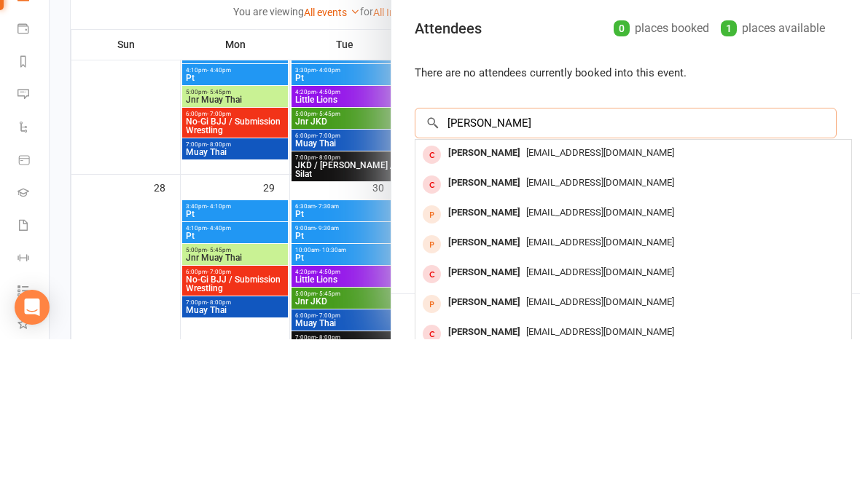
type input "[PERSON_NAME]"
click at [688, 302] on div "[EMAIL_ADDRESS][DOMAIN_NAME]" at bounding box center [633, 312] width 424 height 21
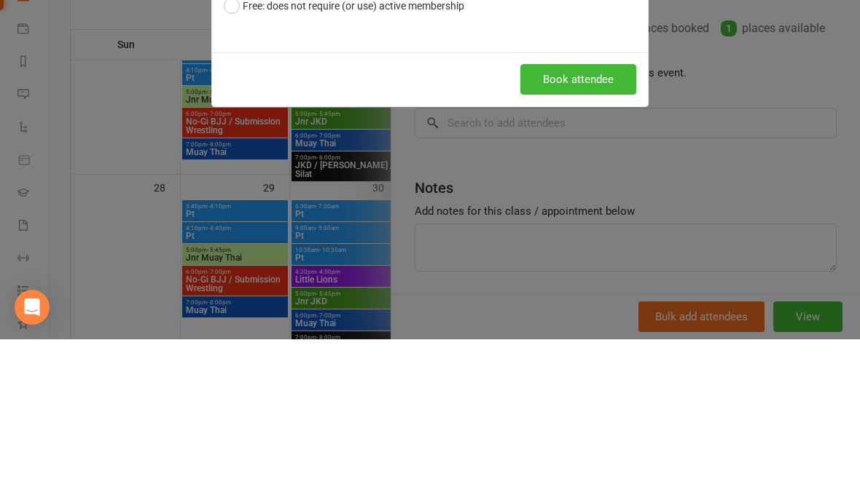
scroll to position [1066, 0]
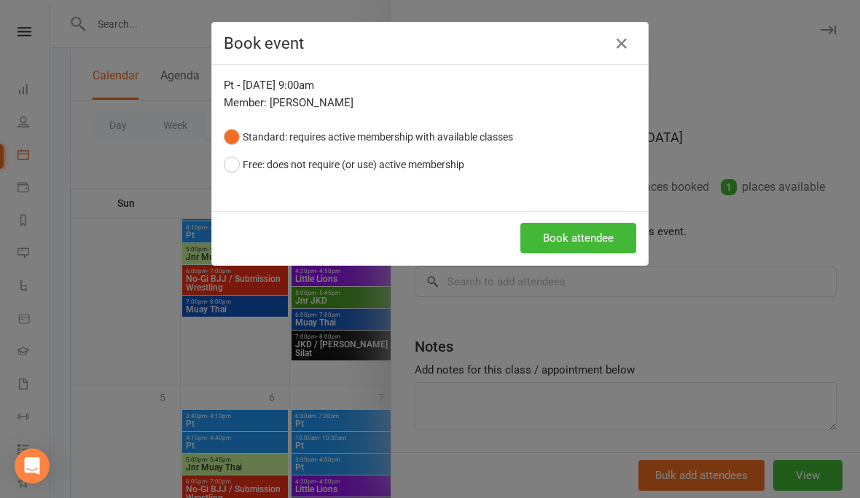
click at [595, 243] on button "Book attendee" at bounding box center [578, 238] width 116 height 31
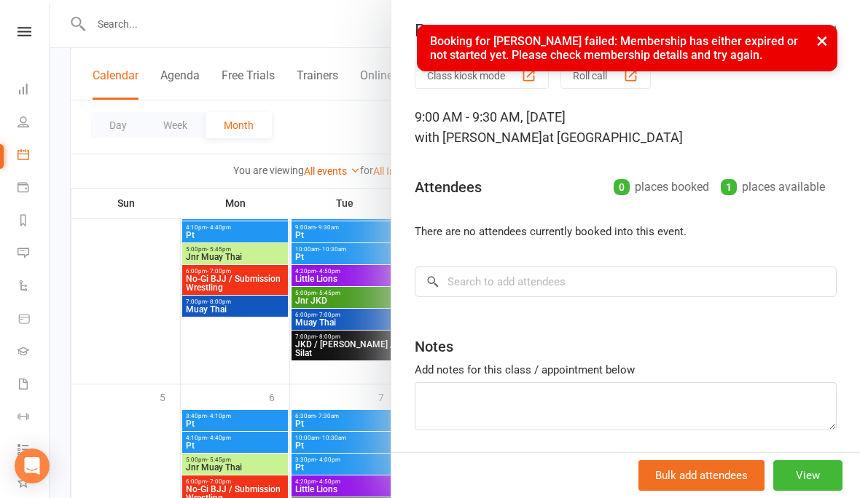
click at [829, 34] on button "×" at bounding box center [822, 40] width 26 height 31
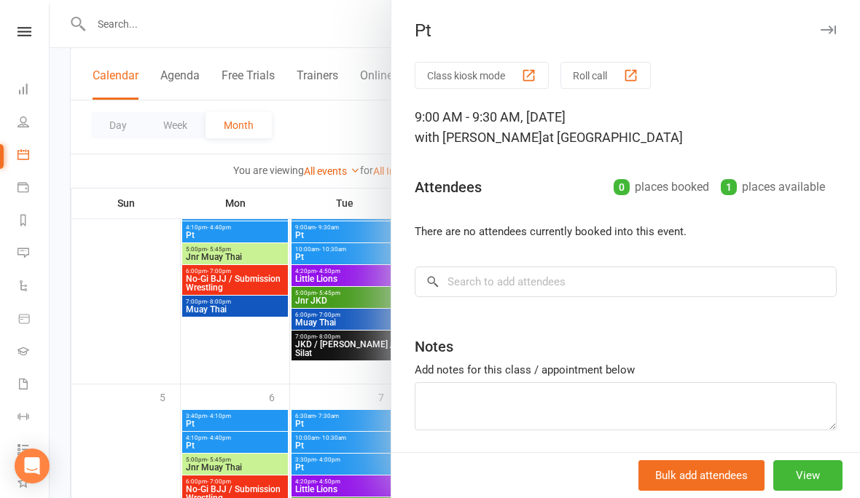
click at [661, 260] on div "Class kiosk mode Roll call 9:00 AM - 9:30 AM, [DATE] with [PERSON_NAME] at [PER…" at bounding box center [625, 282] width 468 height 441
click at [648, 283] on input "search" at bounding box center [625, 282] width 422 height 31
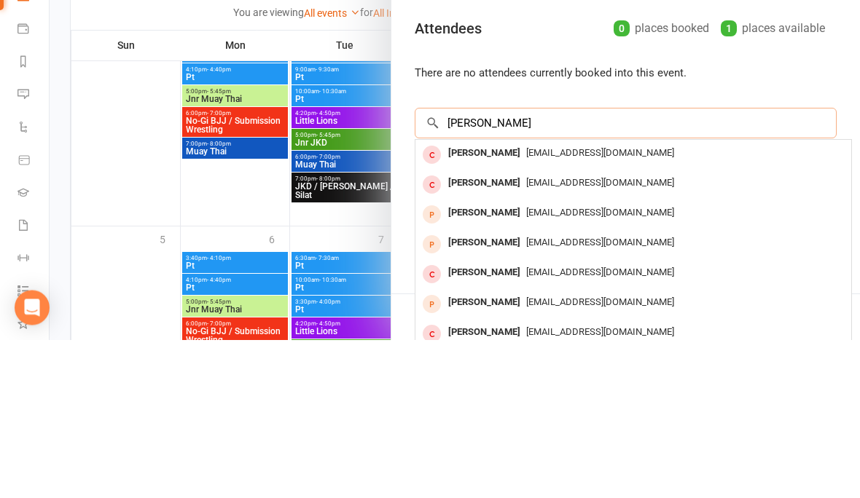
type input "[PERSON_NAME]"
click at [666, 302] on div "[EMAIL_ADDRESS][DOMAIN_NAME]" at bounding box center [633, 312] width 424 height 21
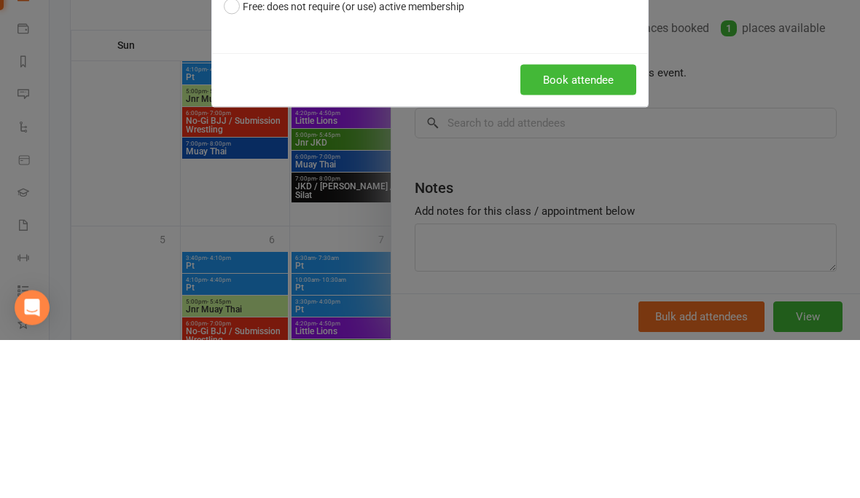
scroll to position [1131, 0]
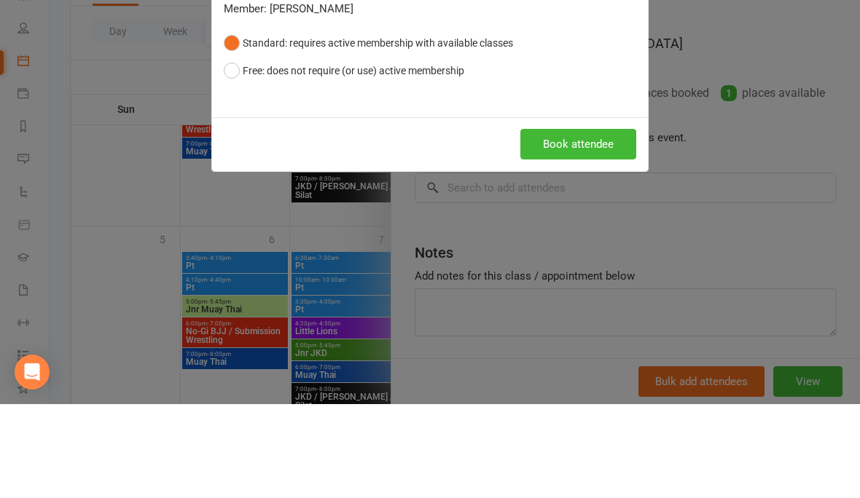
click at [437, 178] on div "Book event Pt - [DATE] 9:00am Member: [PERSON_NAME] Standard: requires active m…" at bounding box center [430, 249] width 860 height 498
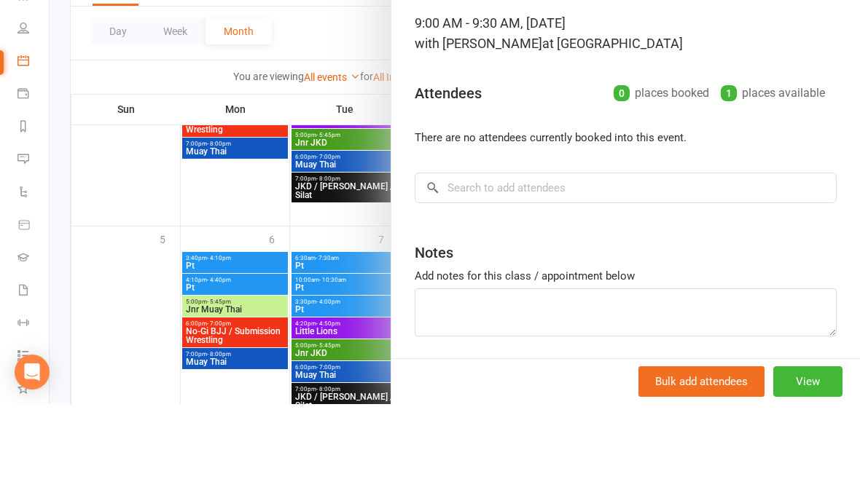
click at [658, 361] on div "Add notes for this class / appointment below" at bounding box center [625, 369] width 422 height 17
click at [699, 382] on textarea at bounding box center [625, 406] width 422 height 48
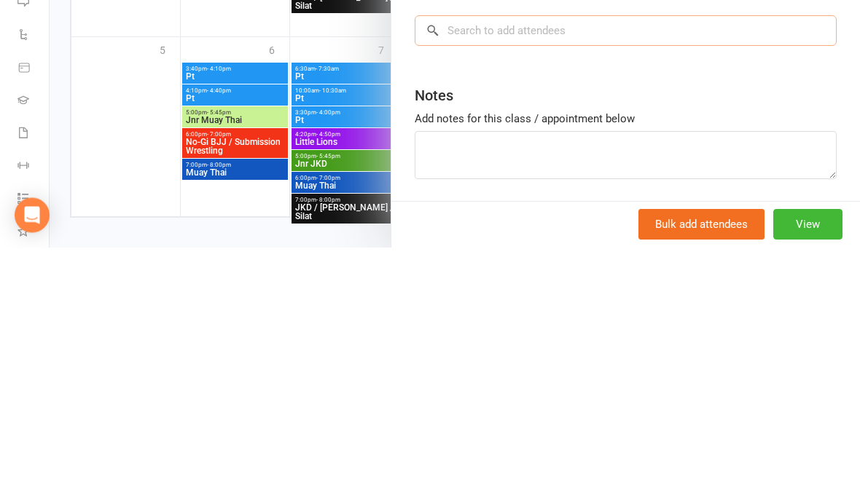
click at [769, 267] on input "search" at bounding box center [625, 282] width 422 height 31
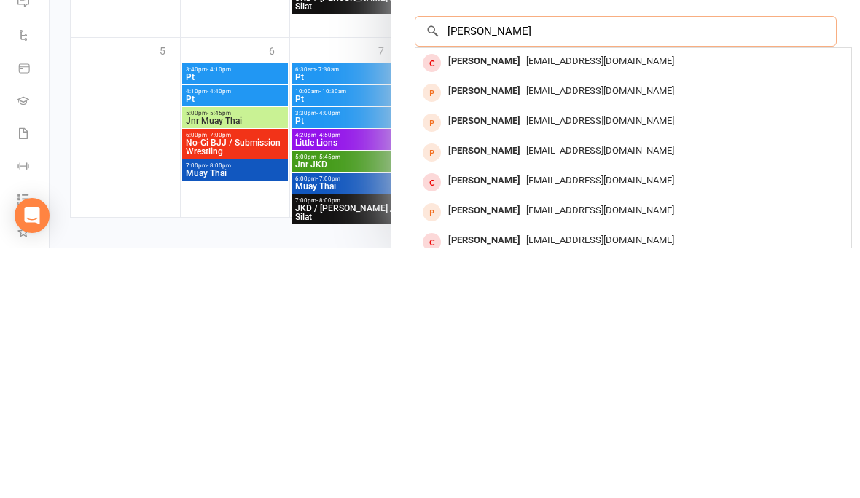
type input "[PERSON_NAME]"
click at [637, 302] on div "[EMAIL_ADDRESS][DOMAIN_NAME]" at bounding box center [633, 312] width 424 height 21
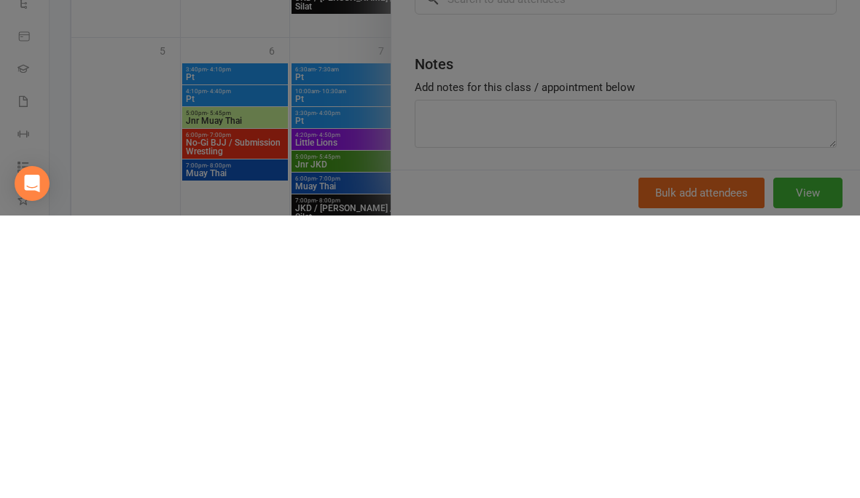
click at [312, 172] on div "Book event Pt - [DATE] 9:00am Member: [PERSON_NAME] Standard: requires active m…" at bounding box center [430, 249] width 860 height 498
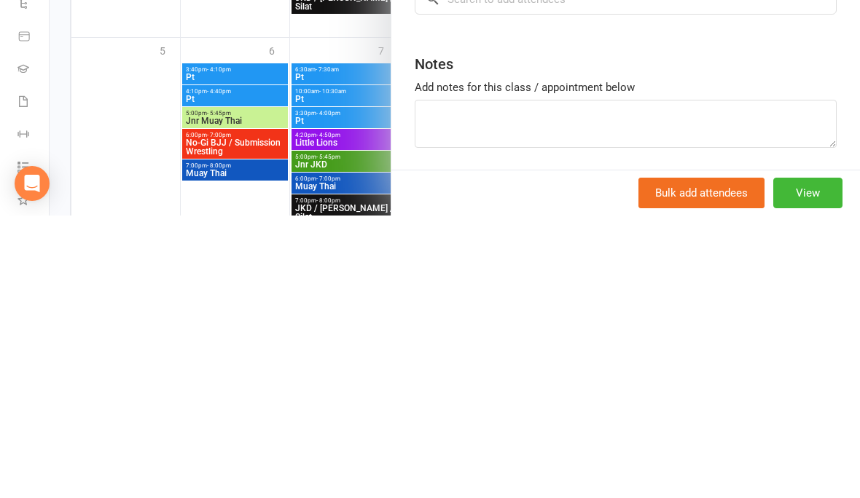
click at [332, 170] on div at bounding box center [455, 249] width 810 height 498
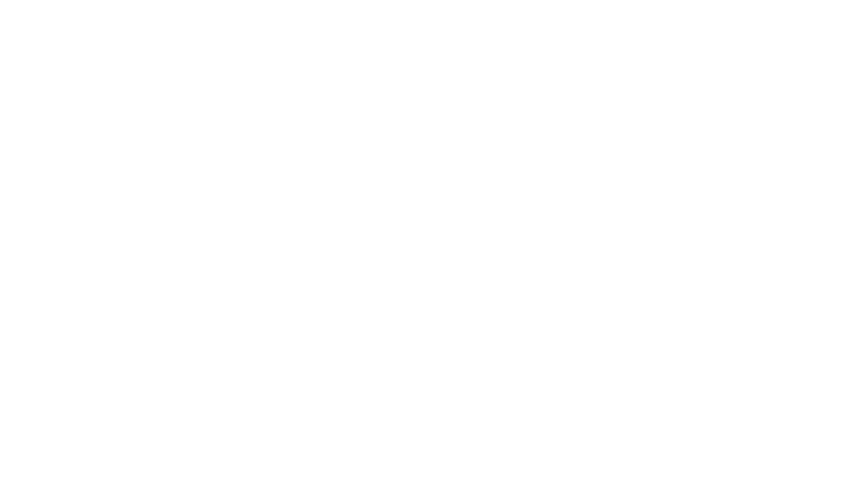
scroll to position [876, 0]
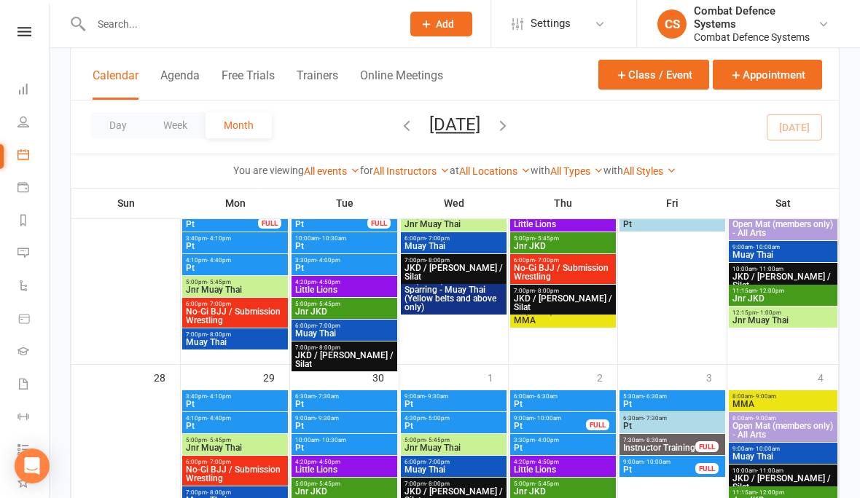
click at [310, 418] on span "9:00am - 9:30am" at bounding box center [344, 418] width 100 height 7
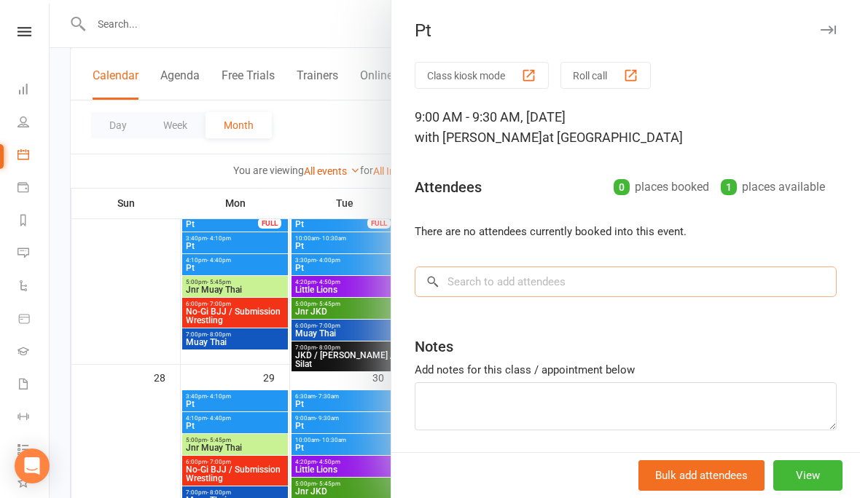
click at [506, 284] on input "search" at bounding box center [625, 282] width 422 height 31
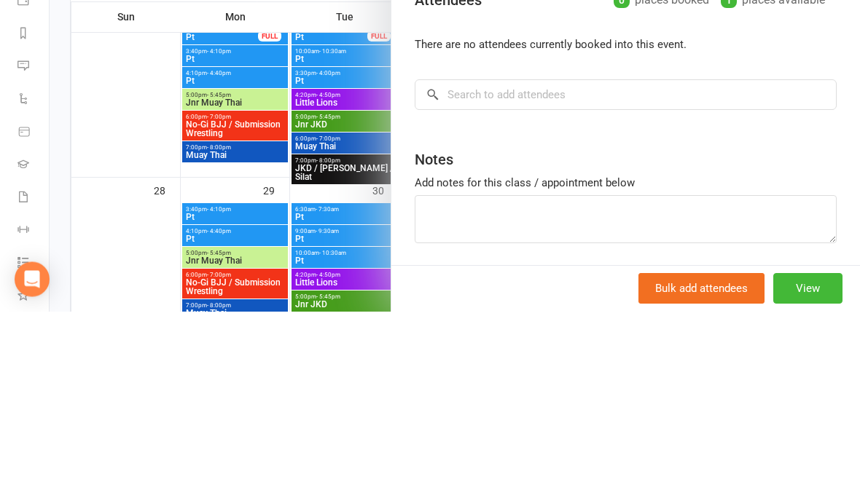
scroll to position [1063, 0]
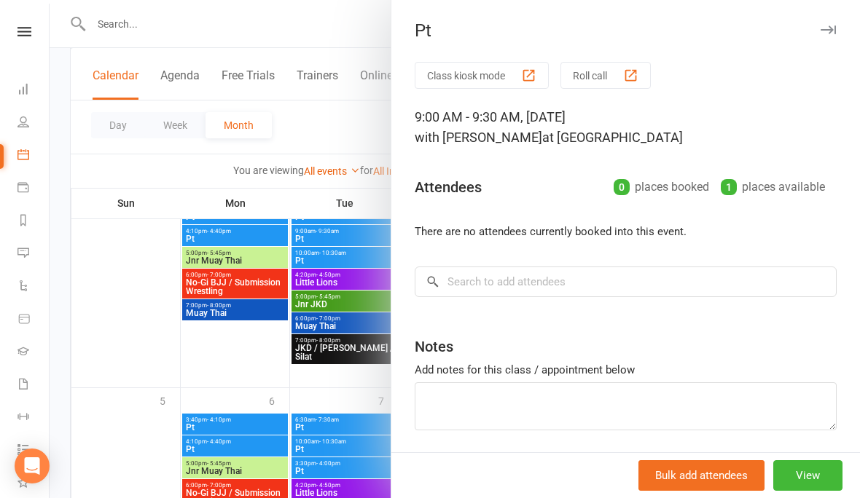
click at [825, 36] on button "button" at bounding box center [827, 29] width 17 height 17
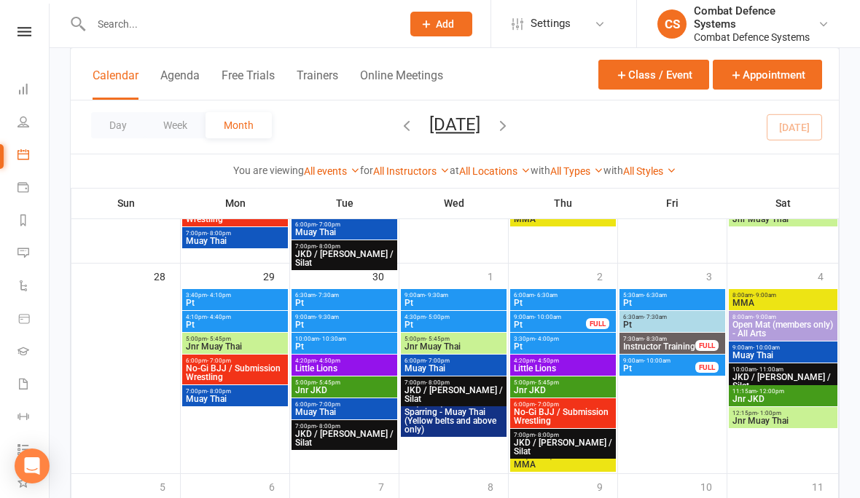
scroll to position [976, 0]
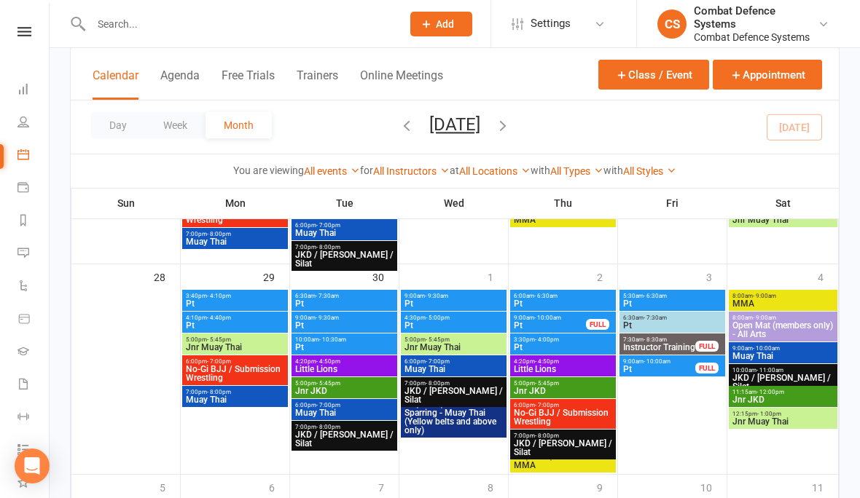
click at [322, 326] on span "Pt" at bounding box center [344, 325] width 100 height 9
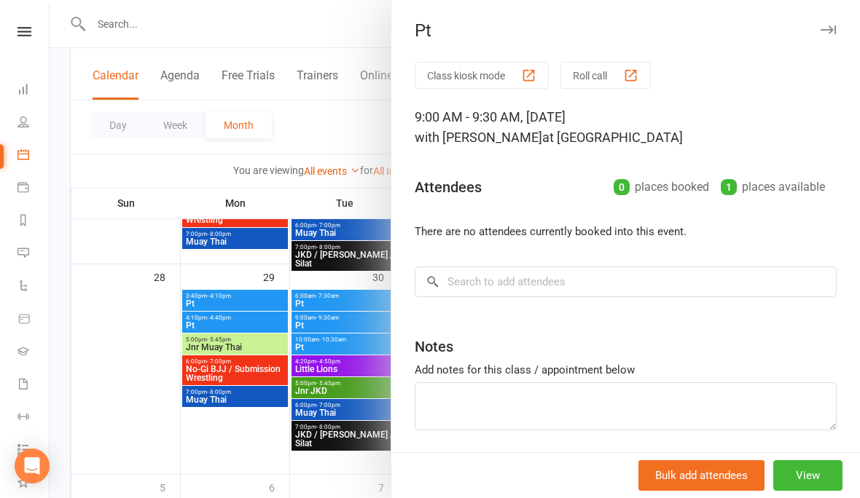
click at [793, 491] on button "View" at bounding box center [807, 475] width 69 height 31
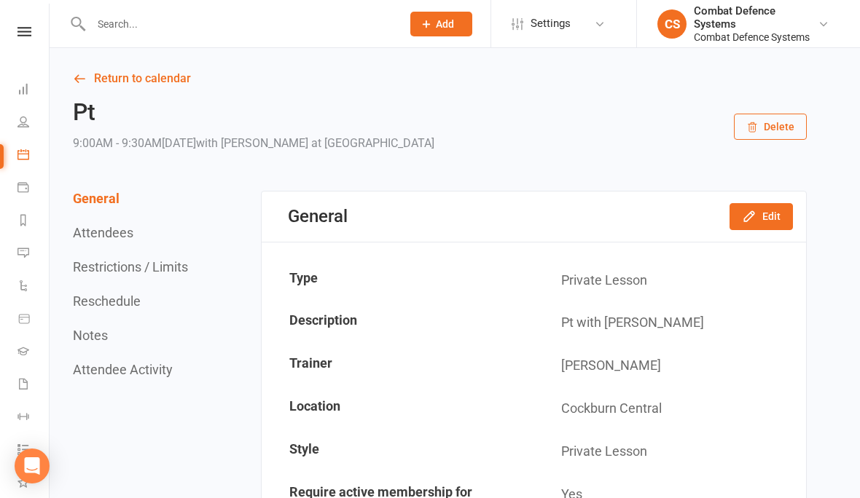
click at [94, 303] on button "Reschedule" at bounding box center [107, 301] width 68 height 15
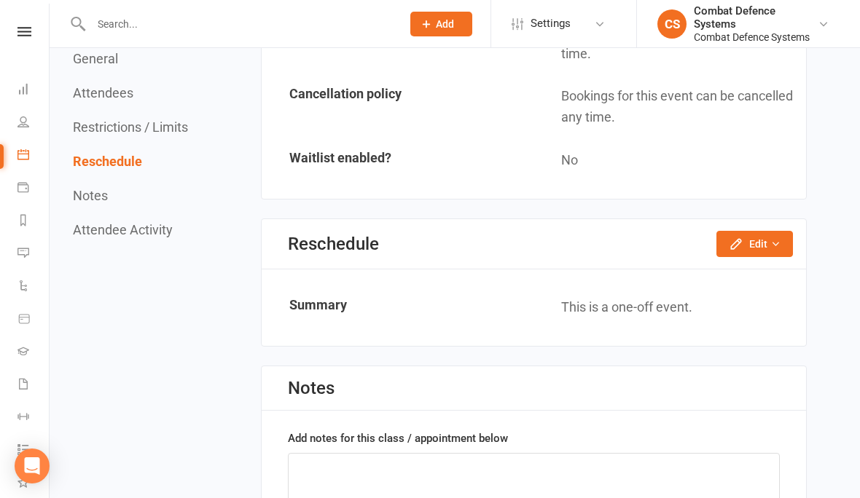
scroll to position [1099, 0]
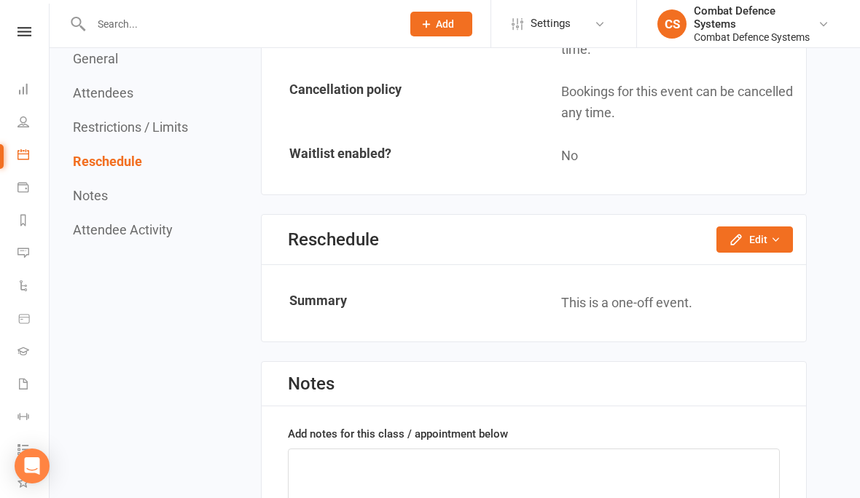
click at [727, 232] on button "Edit" at bounding box center [754, 240] width 76 height 26
click at [679, 259] on link "Reschedule this event only" at bounding box center [715, 272] width 153 height 29
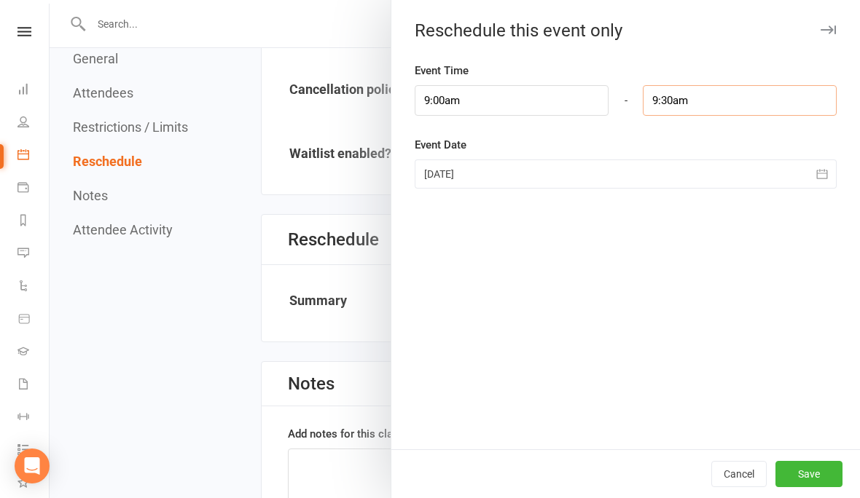
click at [707, 107] on input "9:30am" at bounding box center [740, 100] width 194 height 31
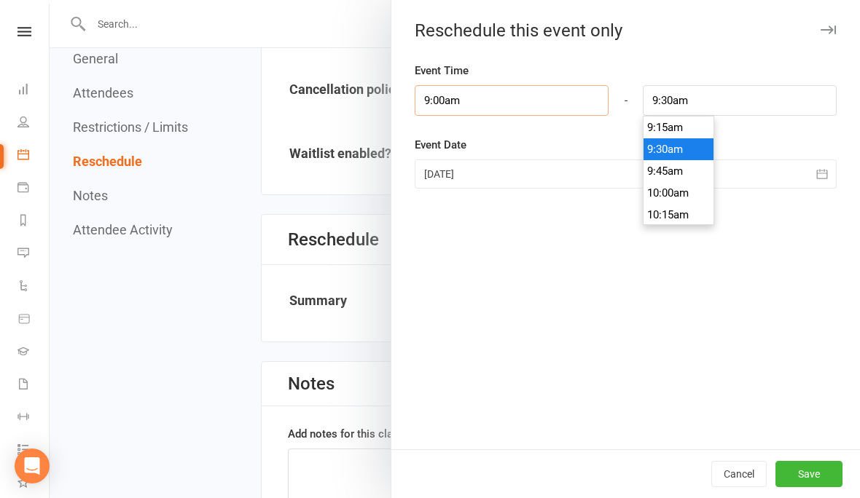
click at [513, 95] on input "9:00am" at bounding box center [511, 100] width 194 height 31
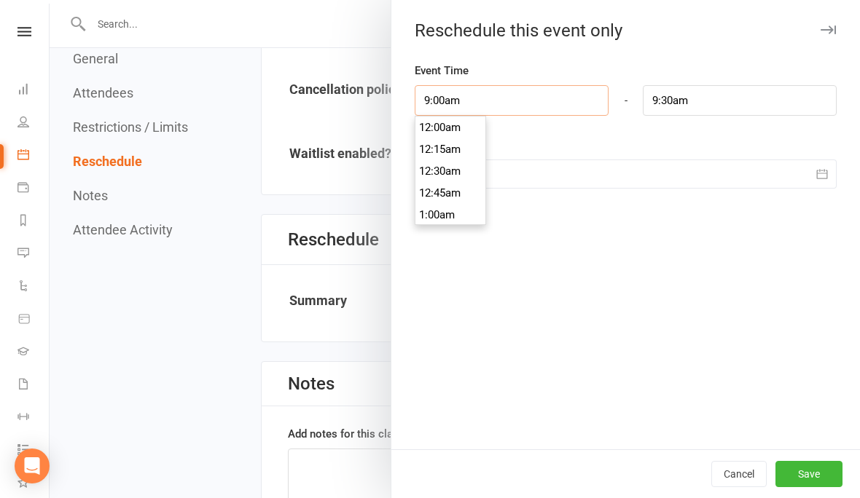
scroll to position [765, 0]
click at [432, 195] on li "9:30am" at bounding box center [450, 193] width 70 height 22
type input "9:30am"
type input "10:00am"
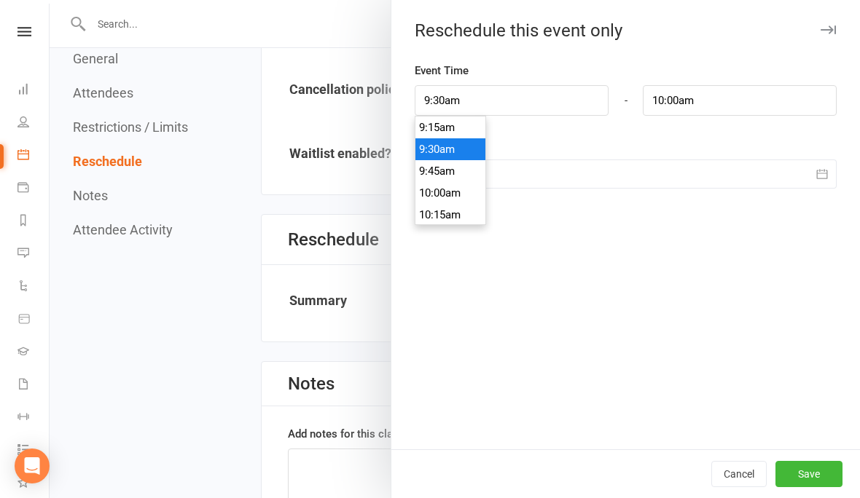
click at [813, 487] on button "Save" at bounding box center [808, 474] width 67 height 26
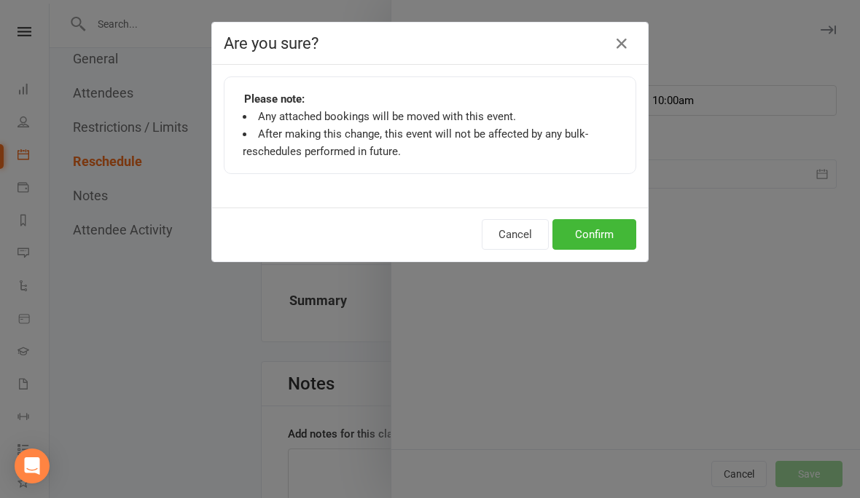
click at [573, 246] on button "Confirm" at bounding box center [594, 234] width 84 height 31
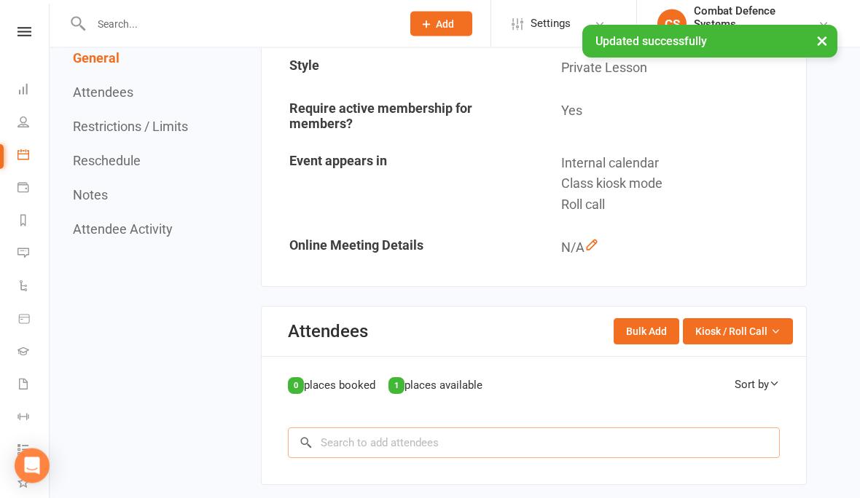
click at [340, 431] on input "search" at bounding box center [534, 443] width 492 height 31
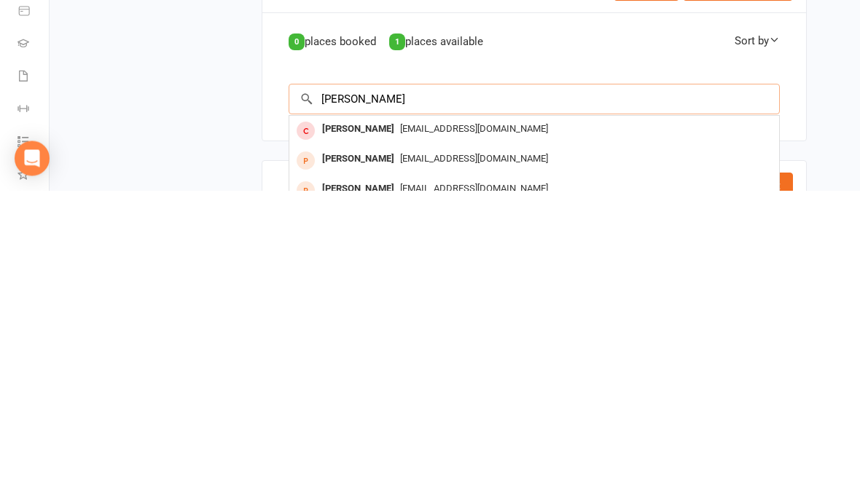
type input "[PERSON_NAME]"
click at [360, 427] on div "[PERSON_NAME]" at bounding box center [358, 437] width 84 height 21
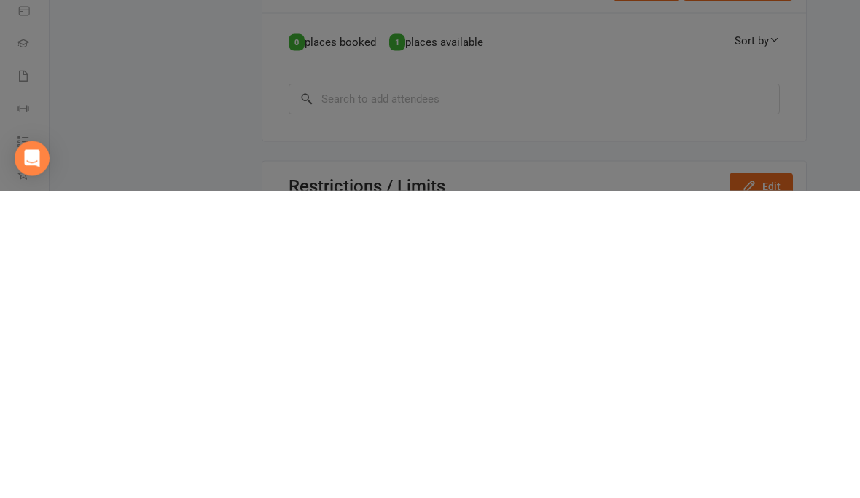
scroll to position [728, 0]
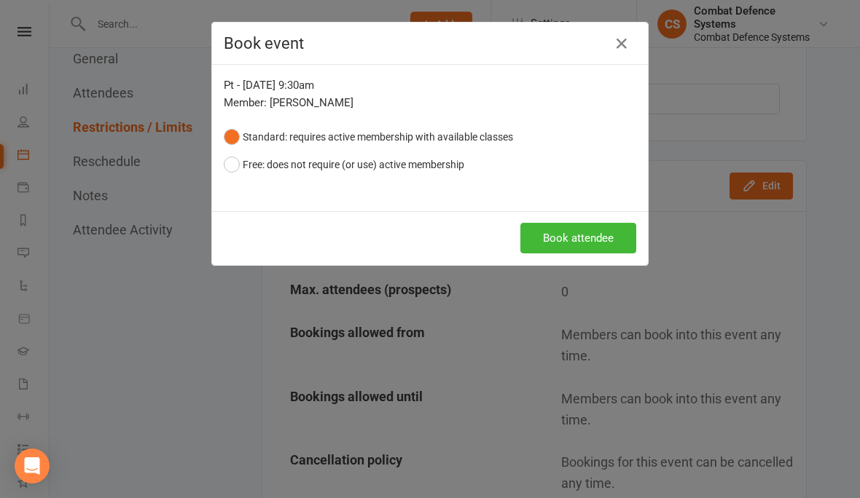
click at [255, 160] on button "Free: does not require (or use) active membership" at bounding box center [344, 165] width 240 height 28
click at [560, 245] on button "Book attendee" at bounding box center [578, 238] width 116 height 31
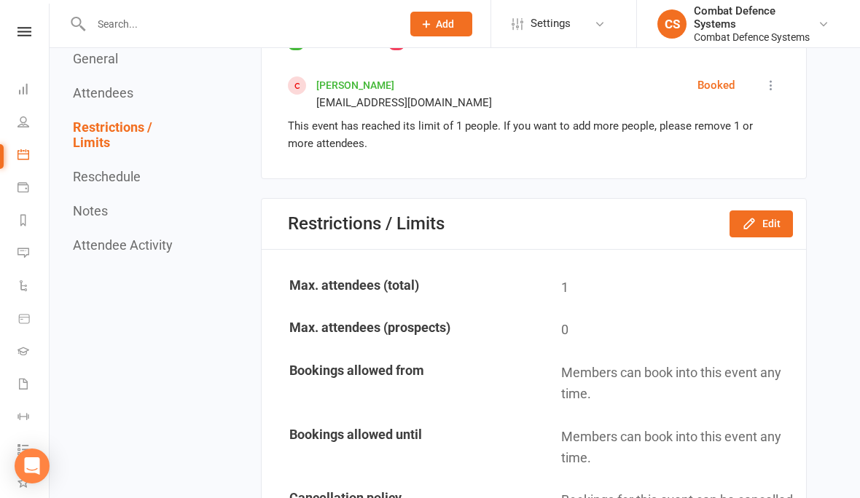
click at [36, 27] on link at bounding box center [25, 31] width 52 height 9
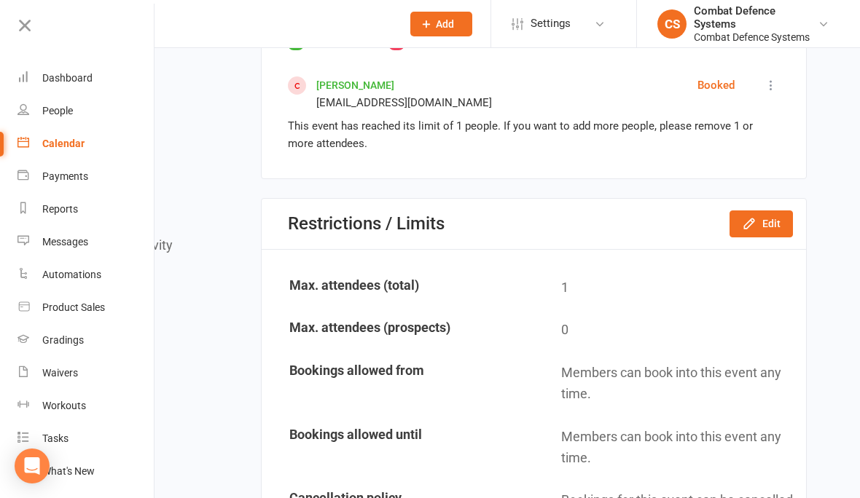
click at [44, 370] on div "Waivers" at bounding box center [60, 373] width 36 height 12
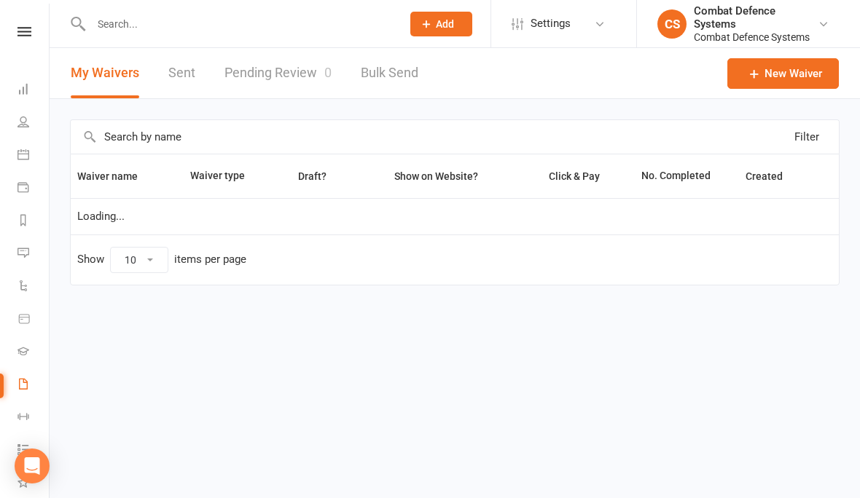
select select "25"
